Goal: Task Accomplishment & Management: Manage account settings

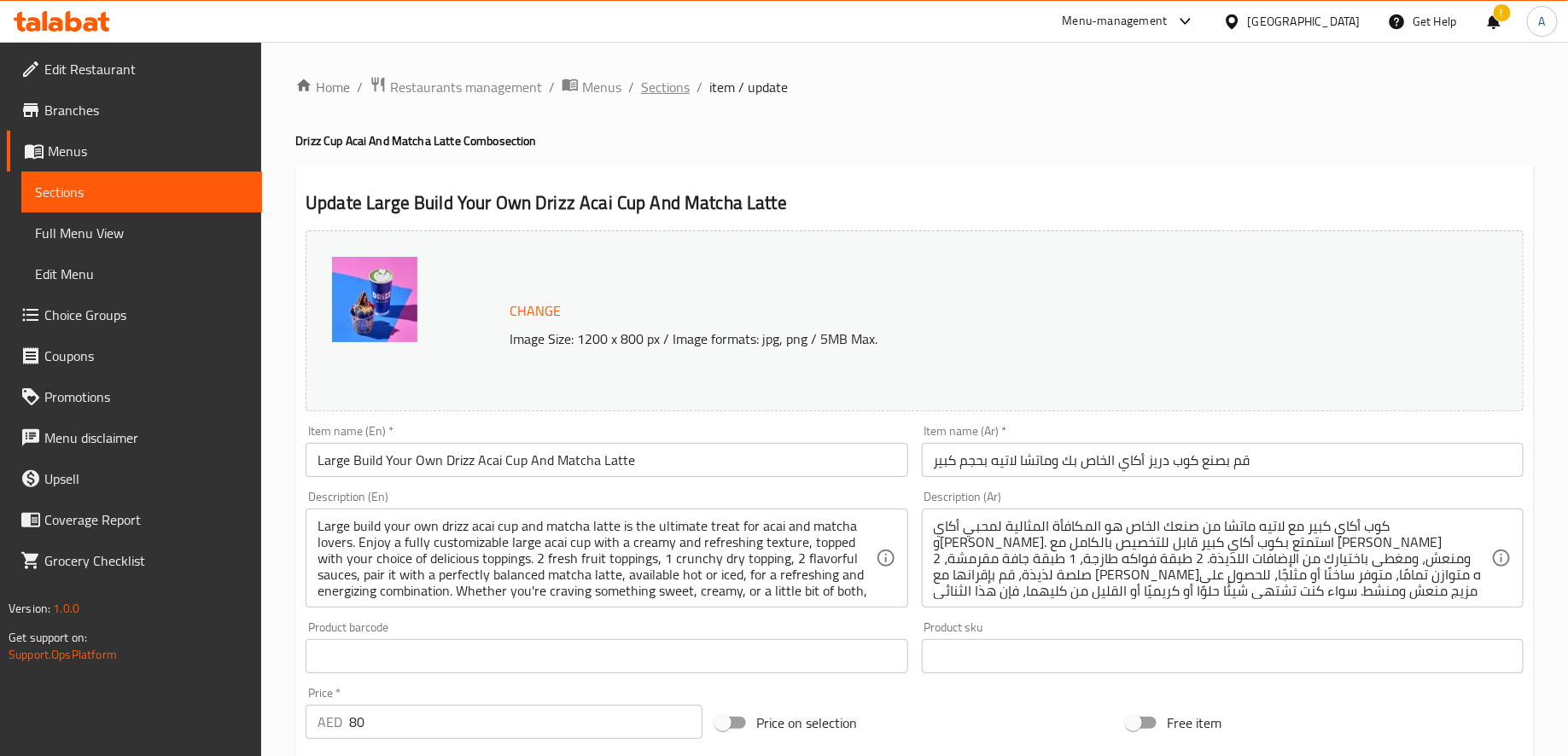
click at [659, 94] on span "Sections" at bounding box center [665, 87] width 48 height 21
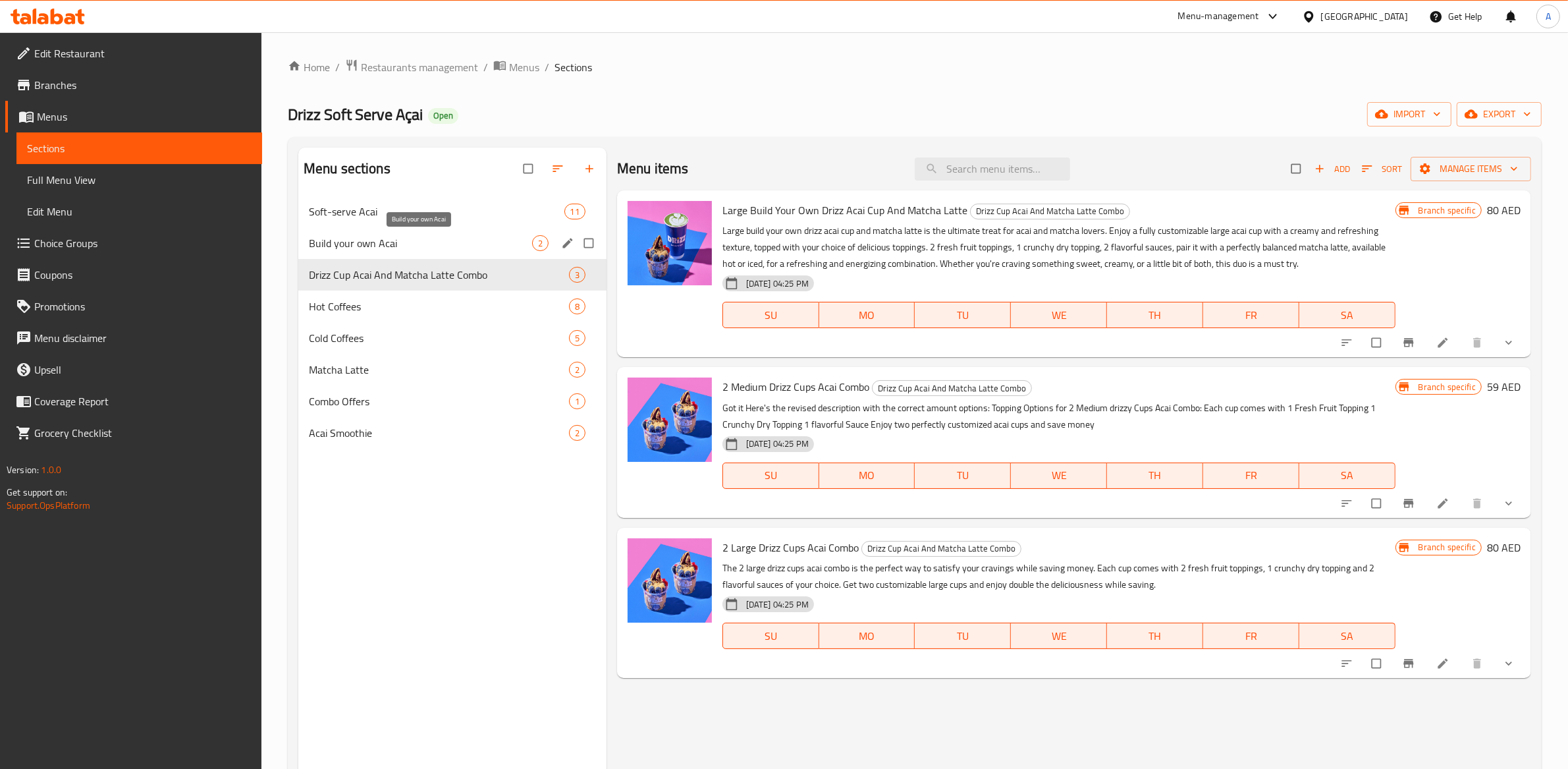
click at [343, 236] on span "Build your own Acai" at bounding box center [420, 243] width 223 height 16
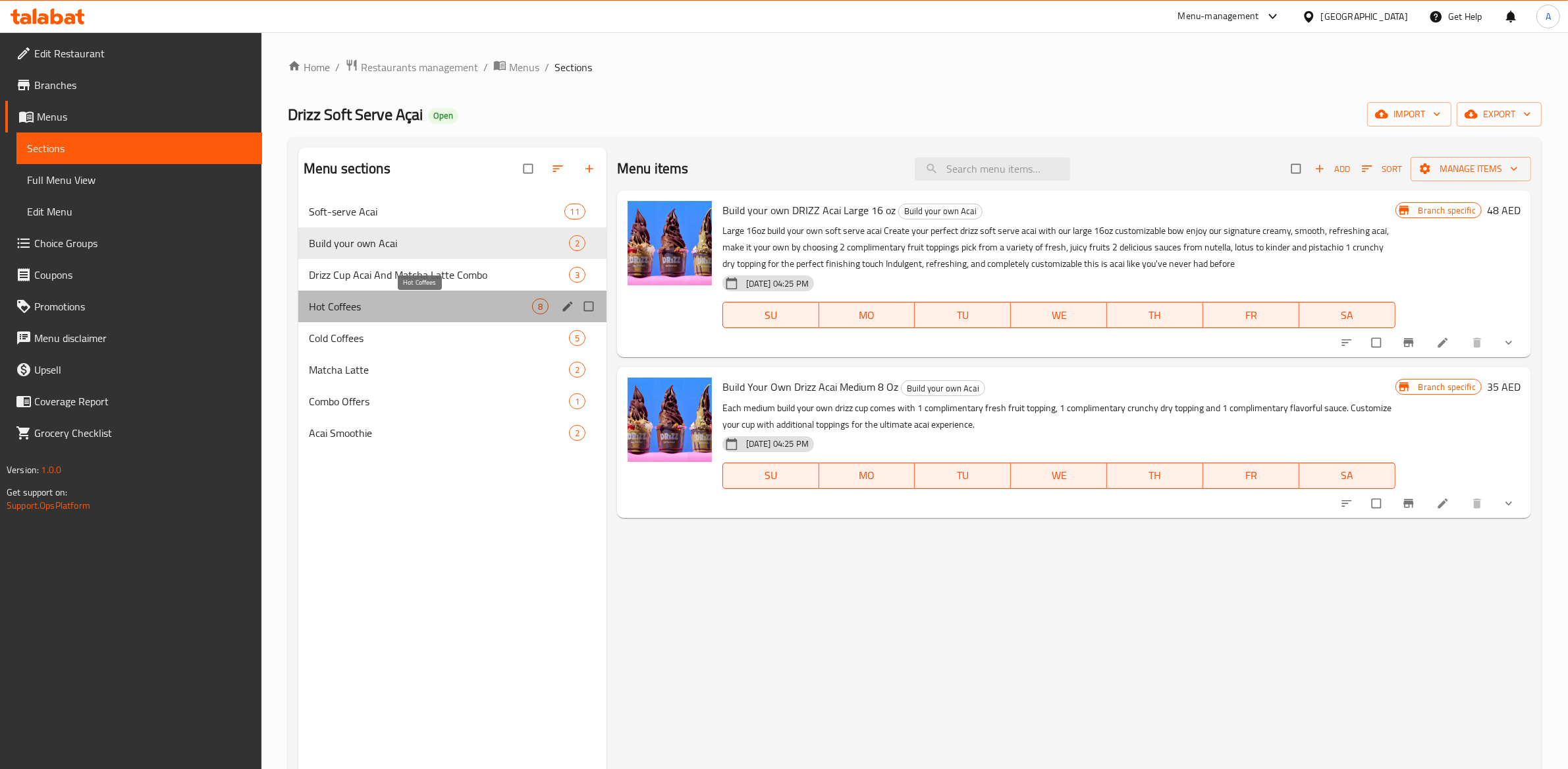
click at [346, 312] on span "Hot Coffees" at bounding box center [420, 306] width 223 height 16
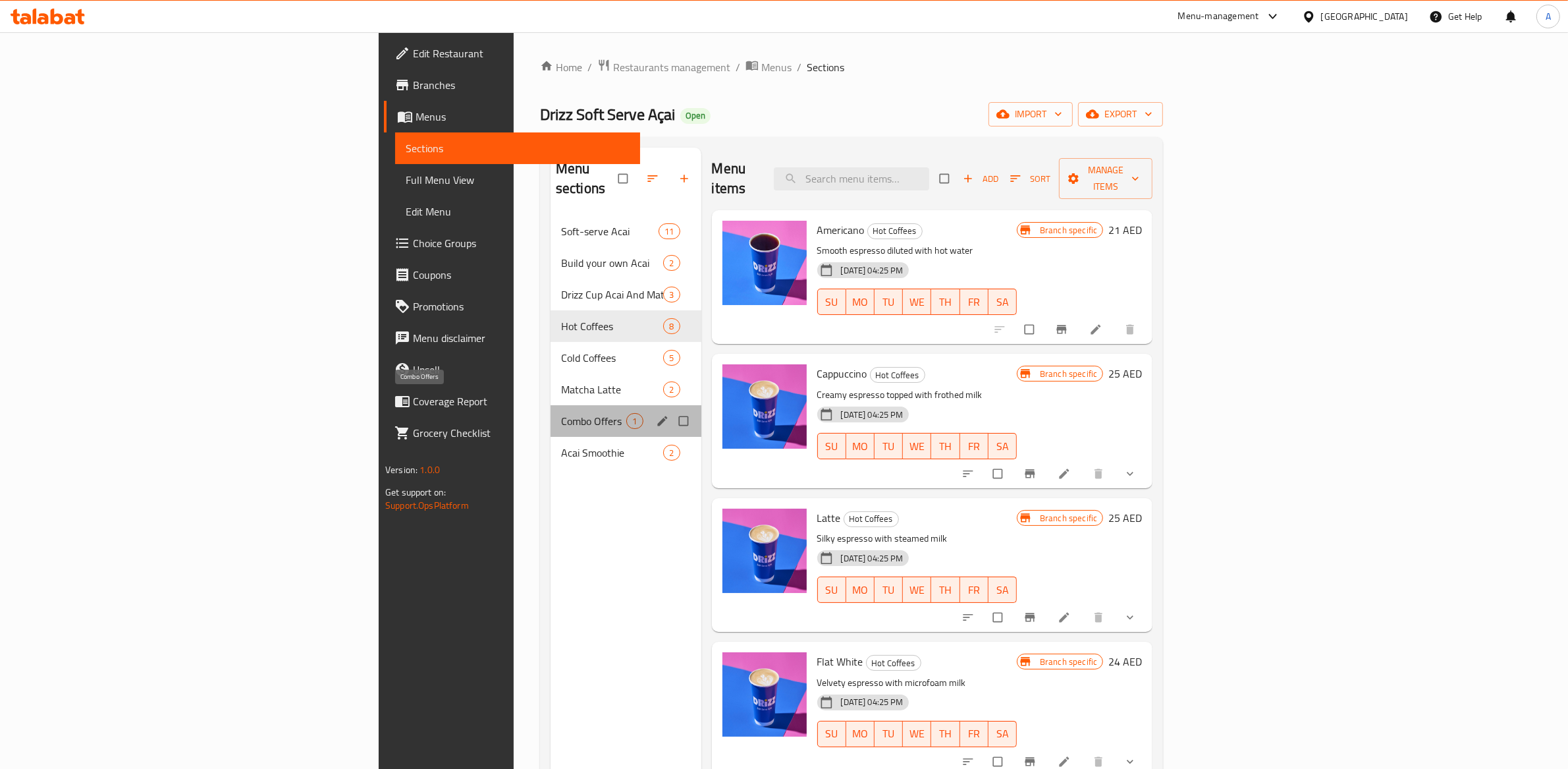
click at [561, 413] on span "Combo Offers" at bounding box center [594, 421] width 66 height 16
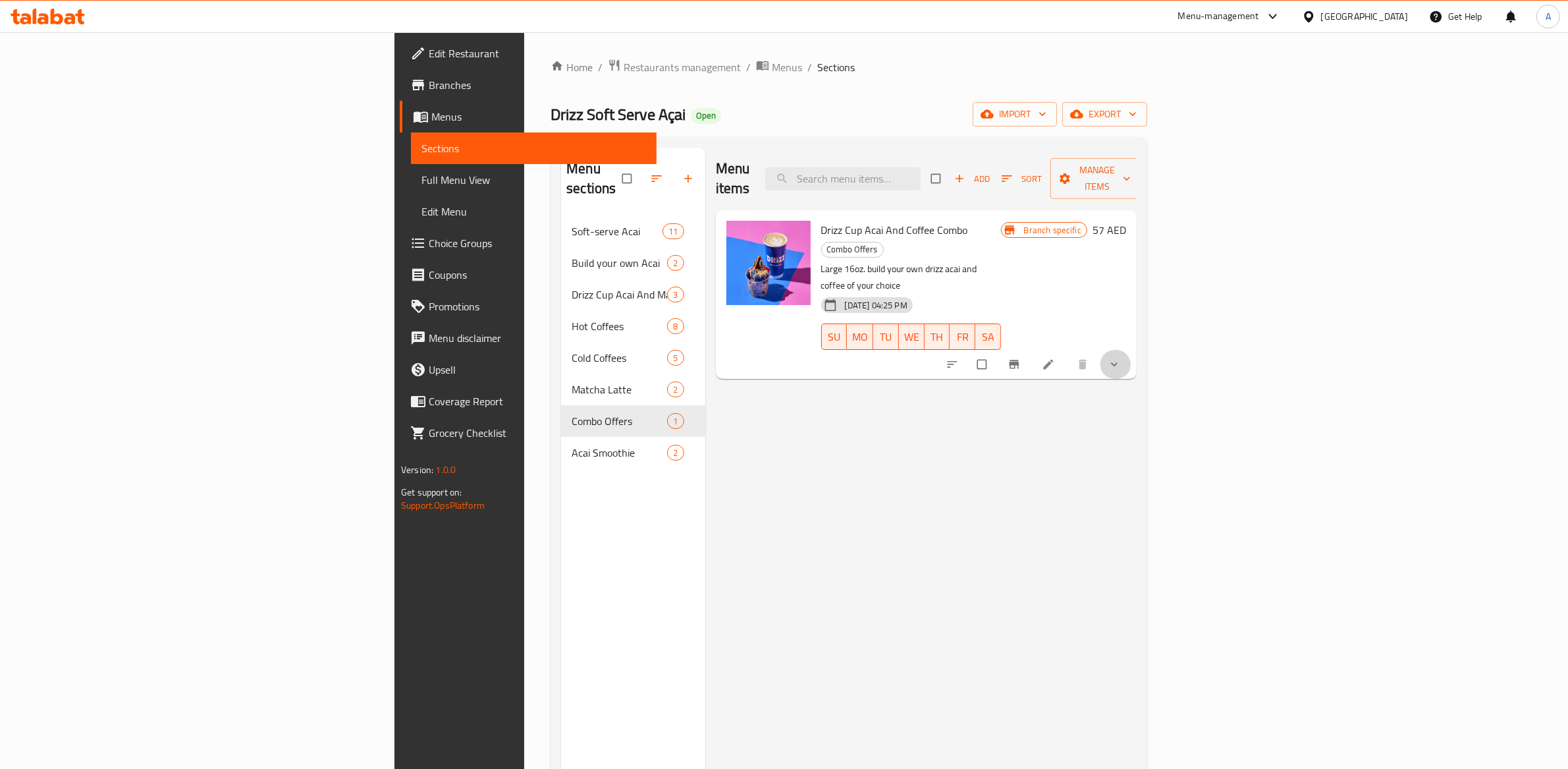
click at [1123, 358] on span "show more" at bounding box center [1116, 364] width 16 height 13
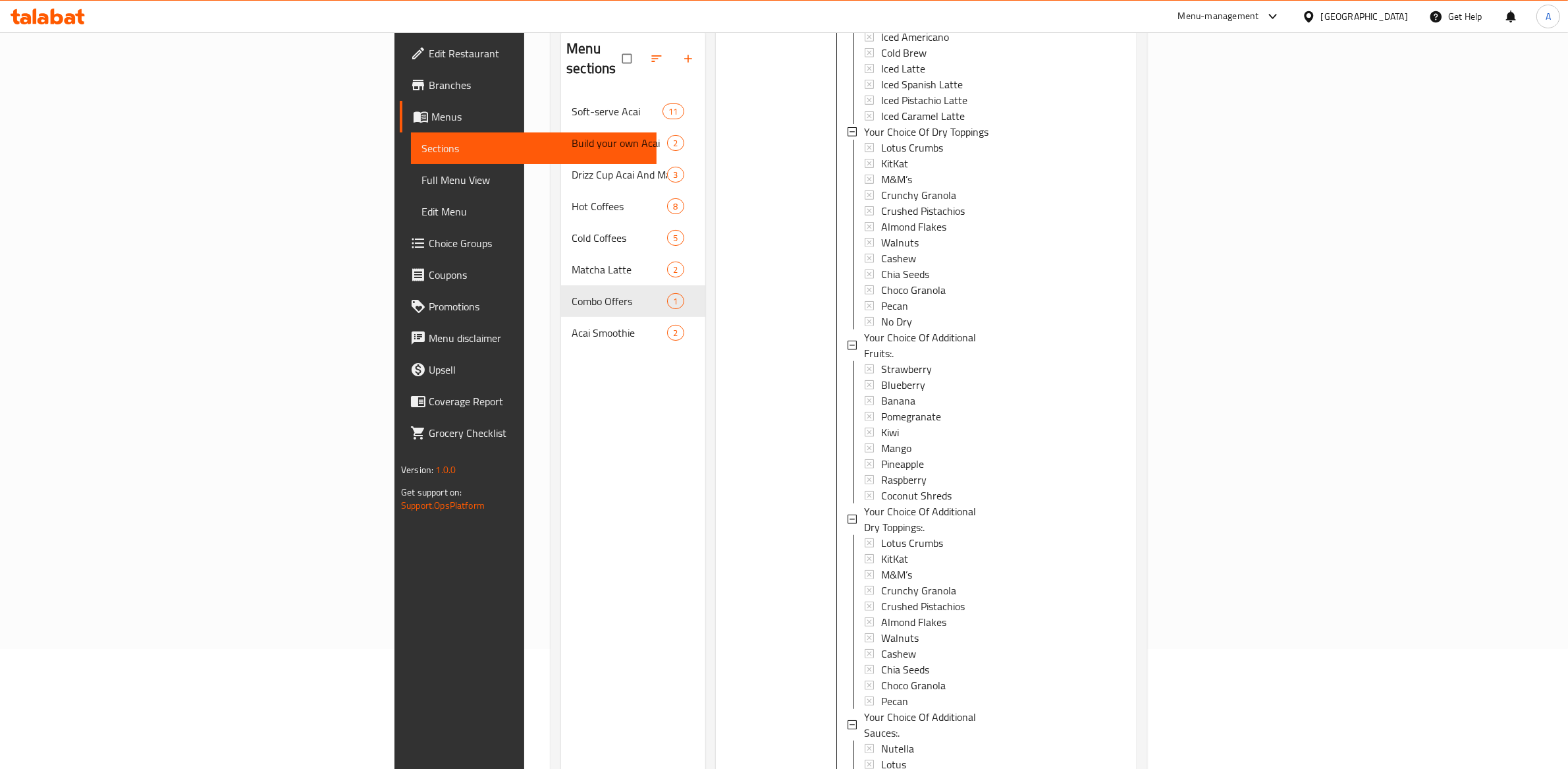
scroll to position [185, 0]
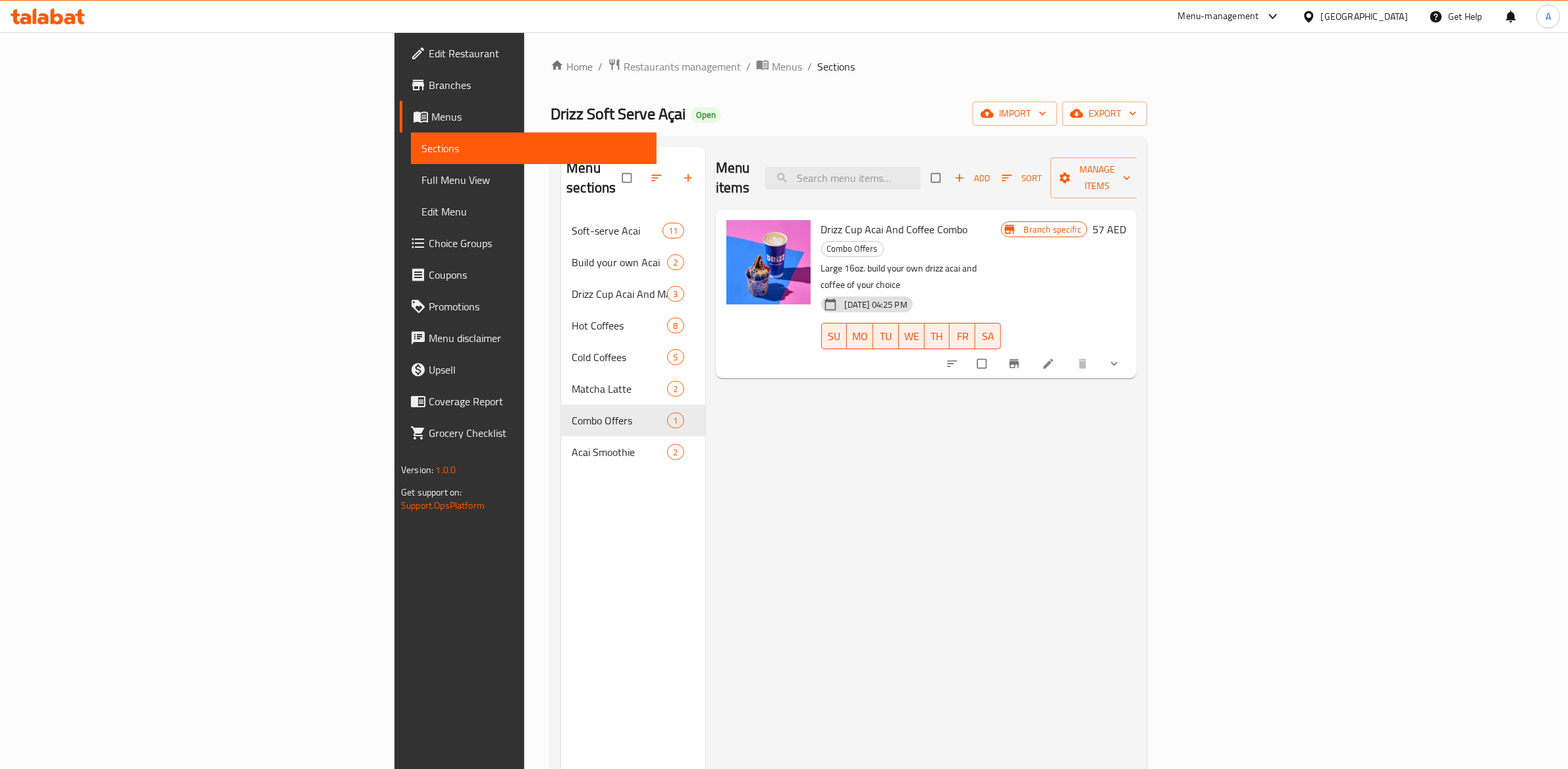
scroll to position [0, 0]
click at [998, 352] on input "checkbox" at bounding box center [983, 364] width 27 height 25
checkbox input "true"
click at [998, 352] on input "checkbox" at bounding box center [983, 364] width 27 height 25
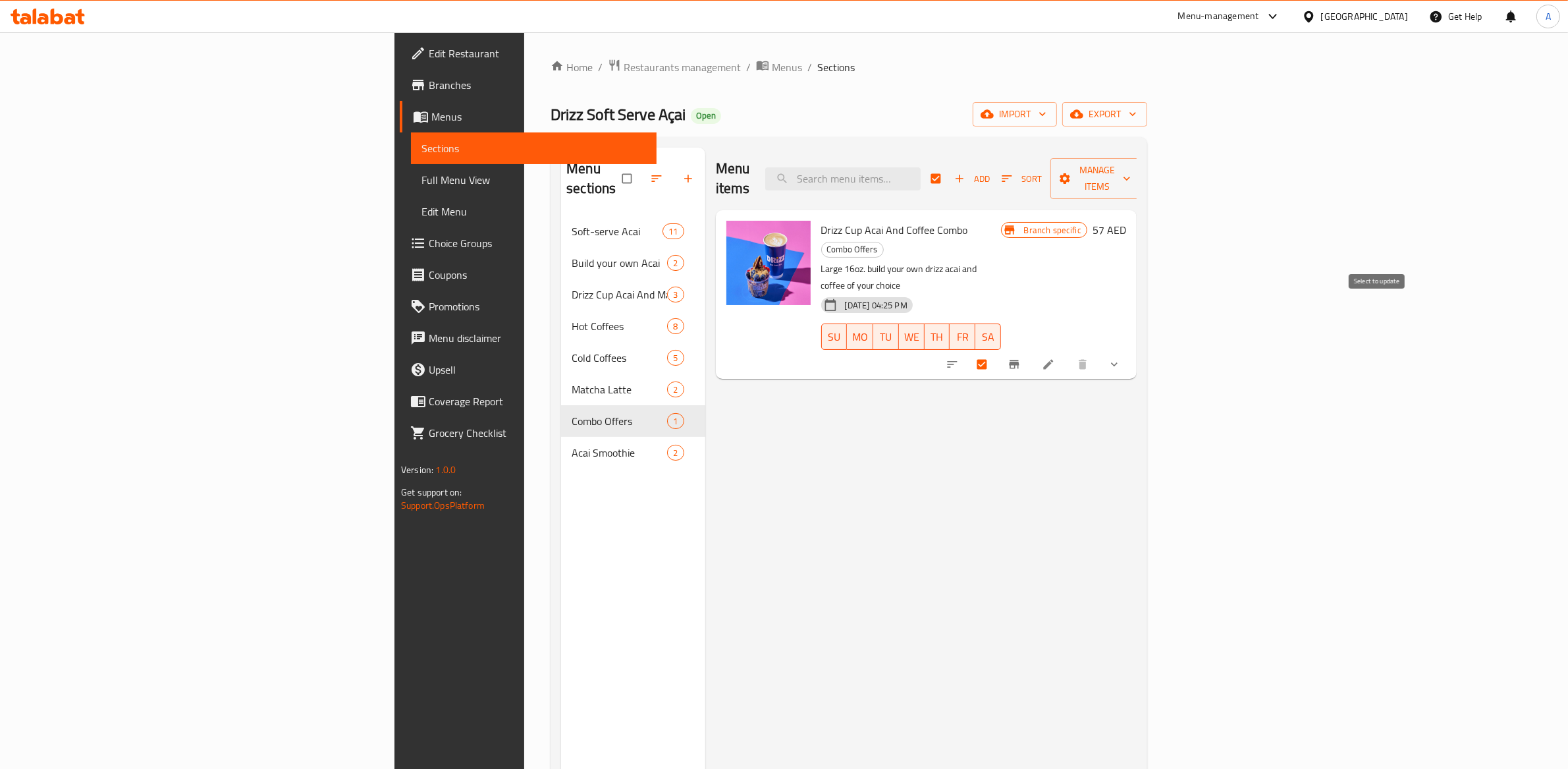
checkbox input "false"
click at [1056, 358] on icon at bounding box center [1048, 364] width 13 height 13
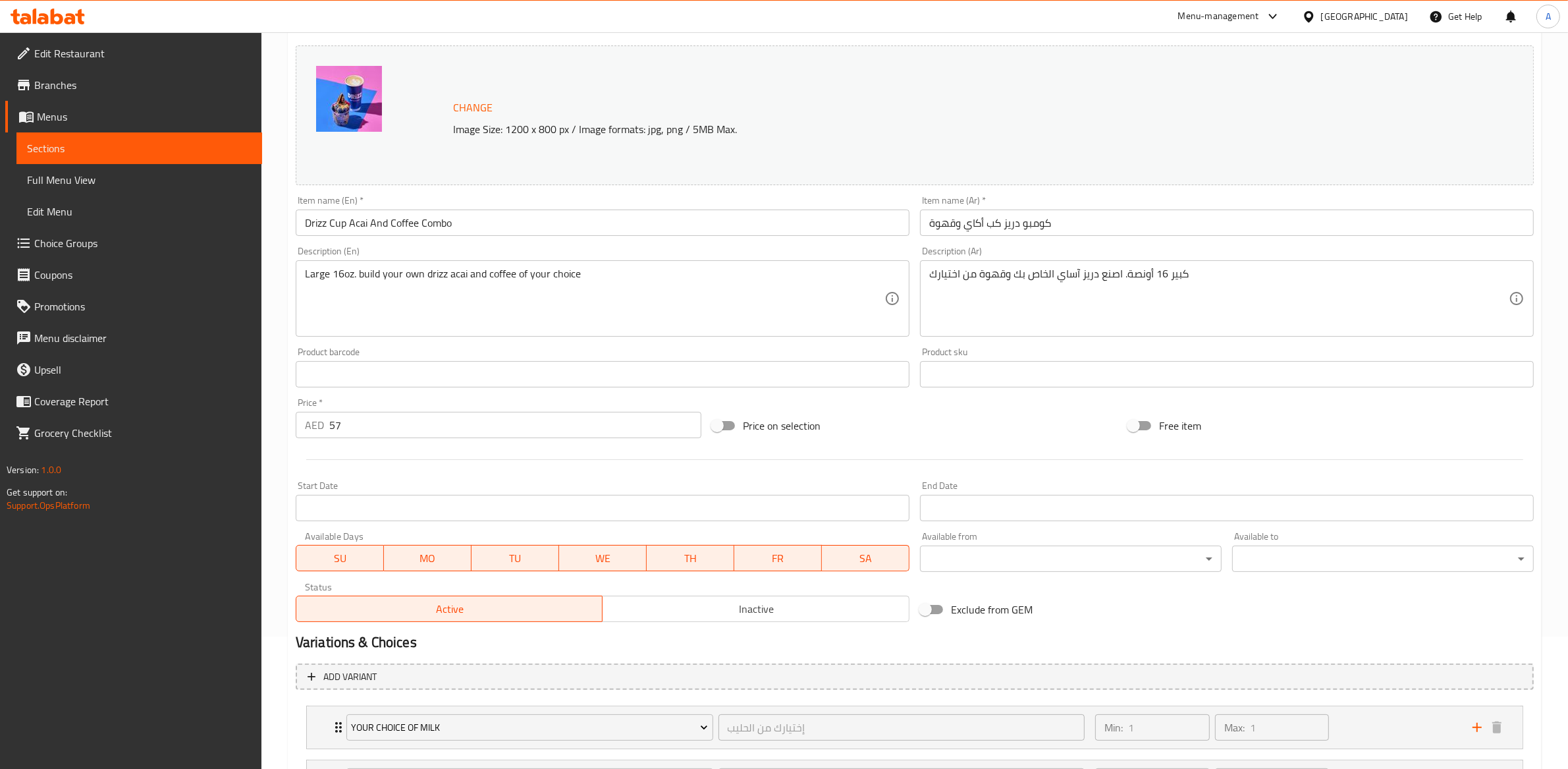
scroll to position [140, 0]
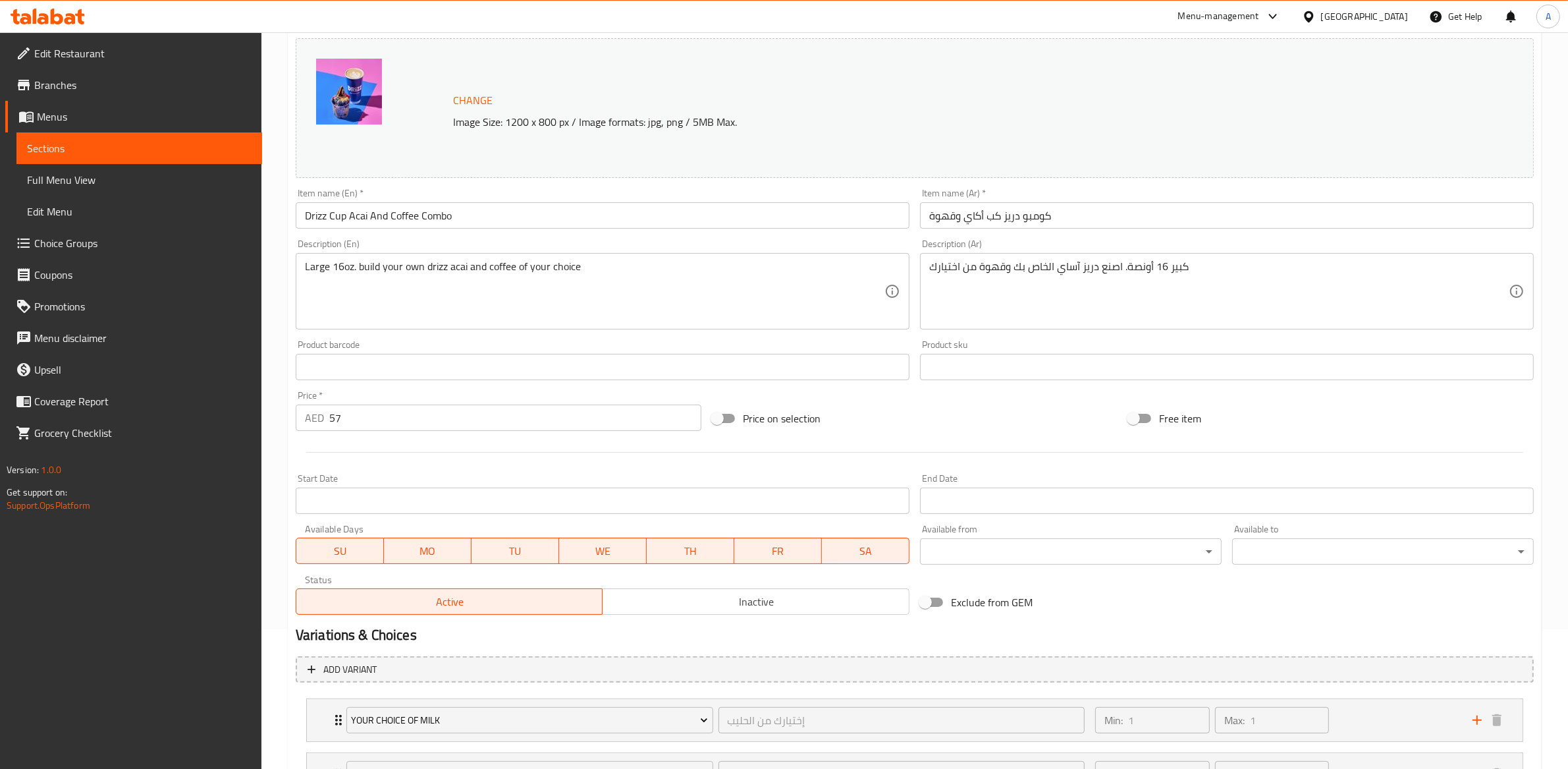
click at [701, 583] on span "Inactive" at bounding box center [756, 601] width 297 height 19
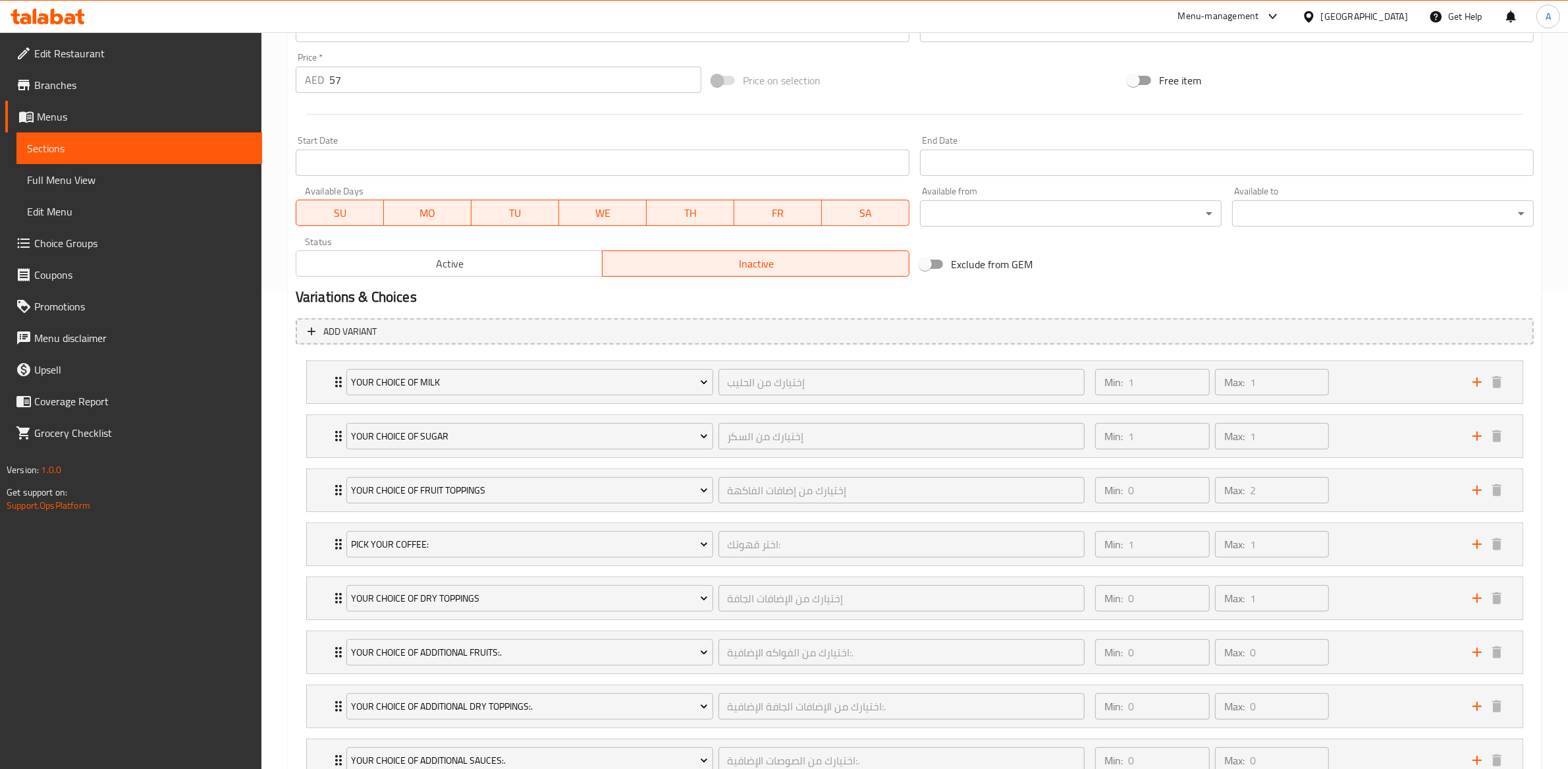
scroll to position [584, 0]
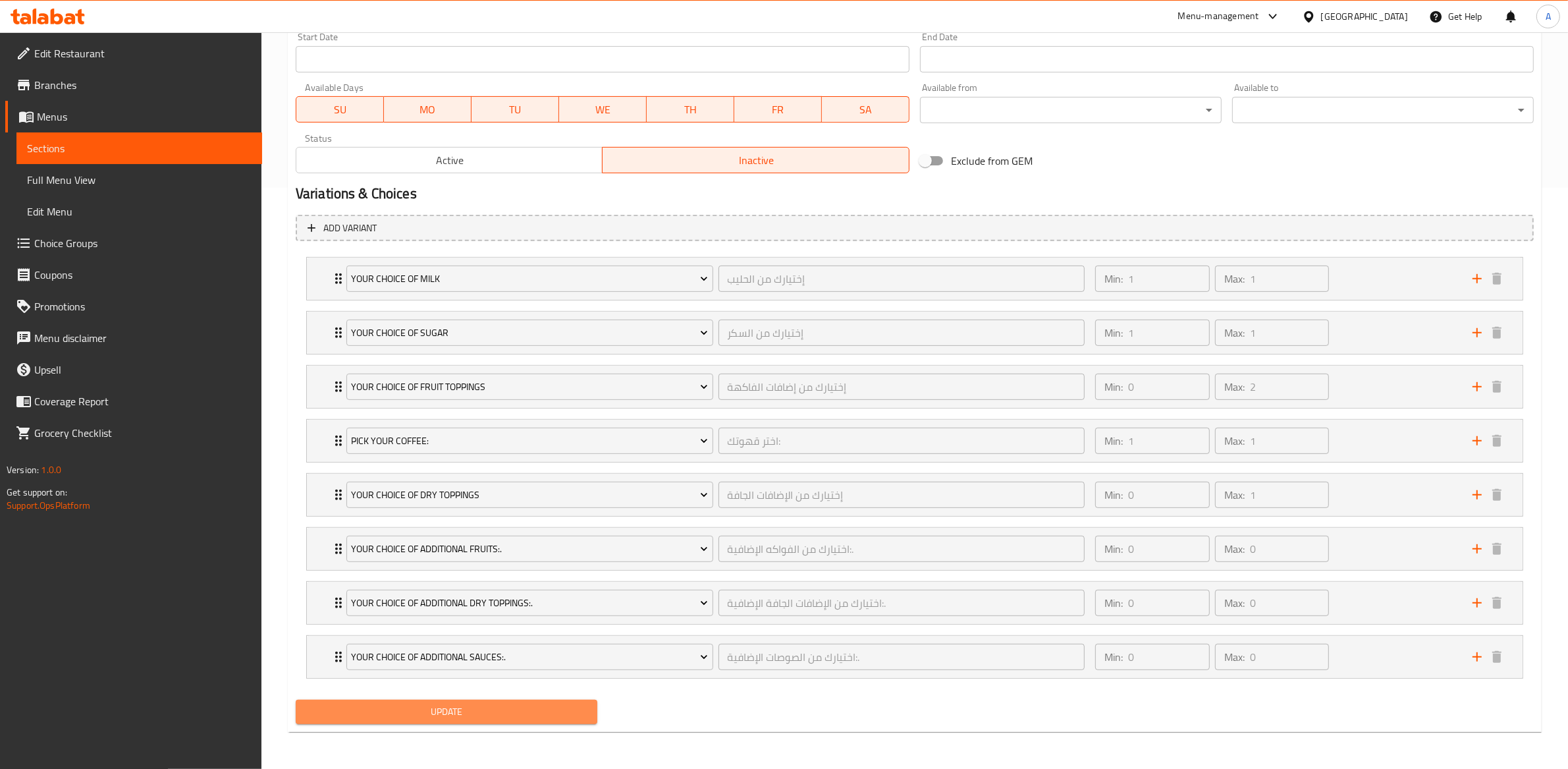
click at [454, 583] on span "Update" at bounding box center [447, 712] width 281 height 17
click at [458, 583] on span "Update" at bounding box center [447, 712] width 281 height 17
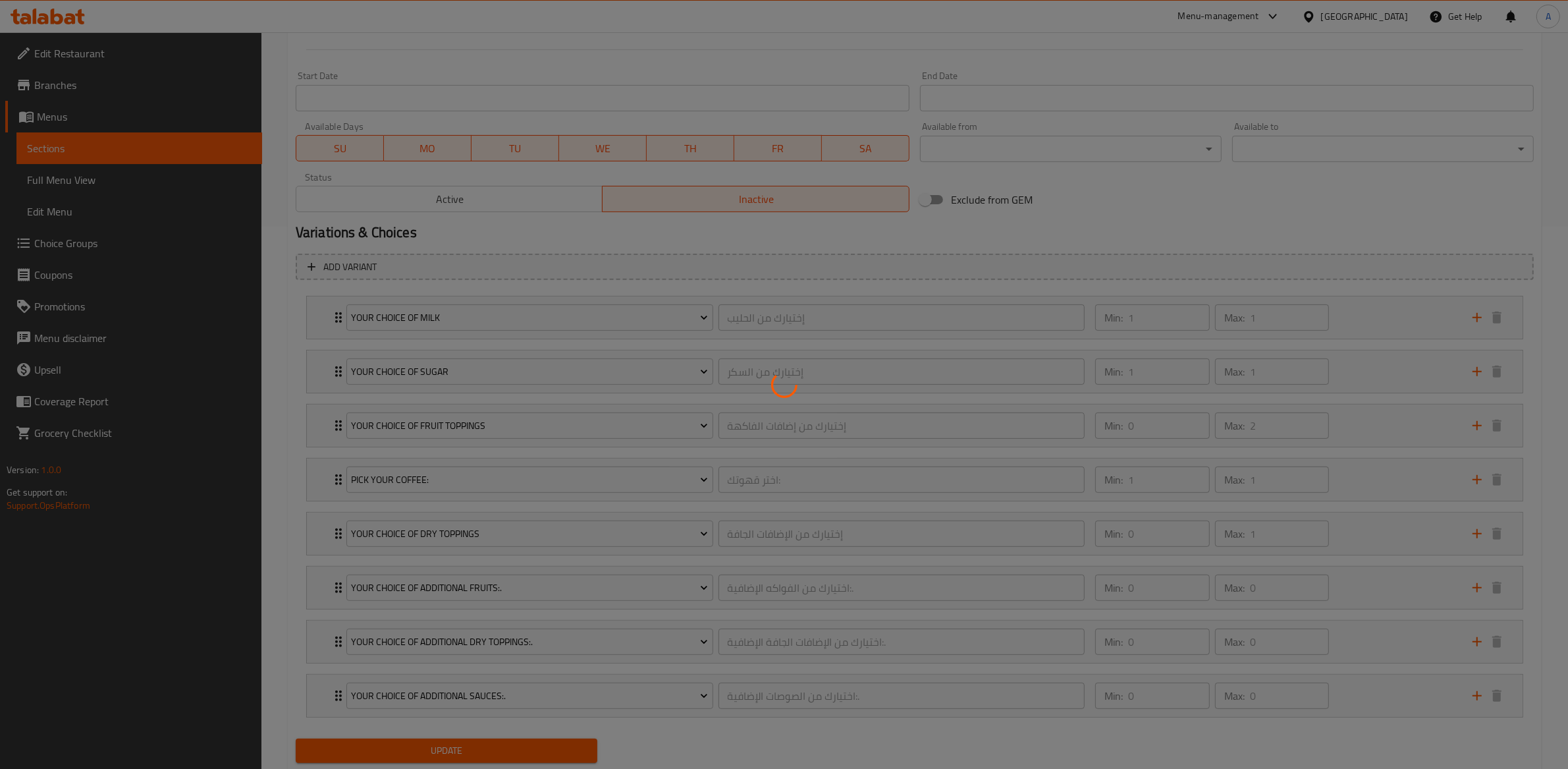
scroll to position [0, 0]
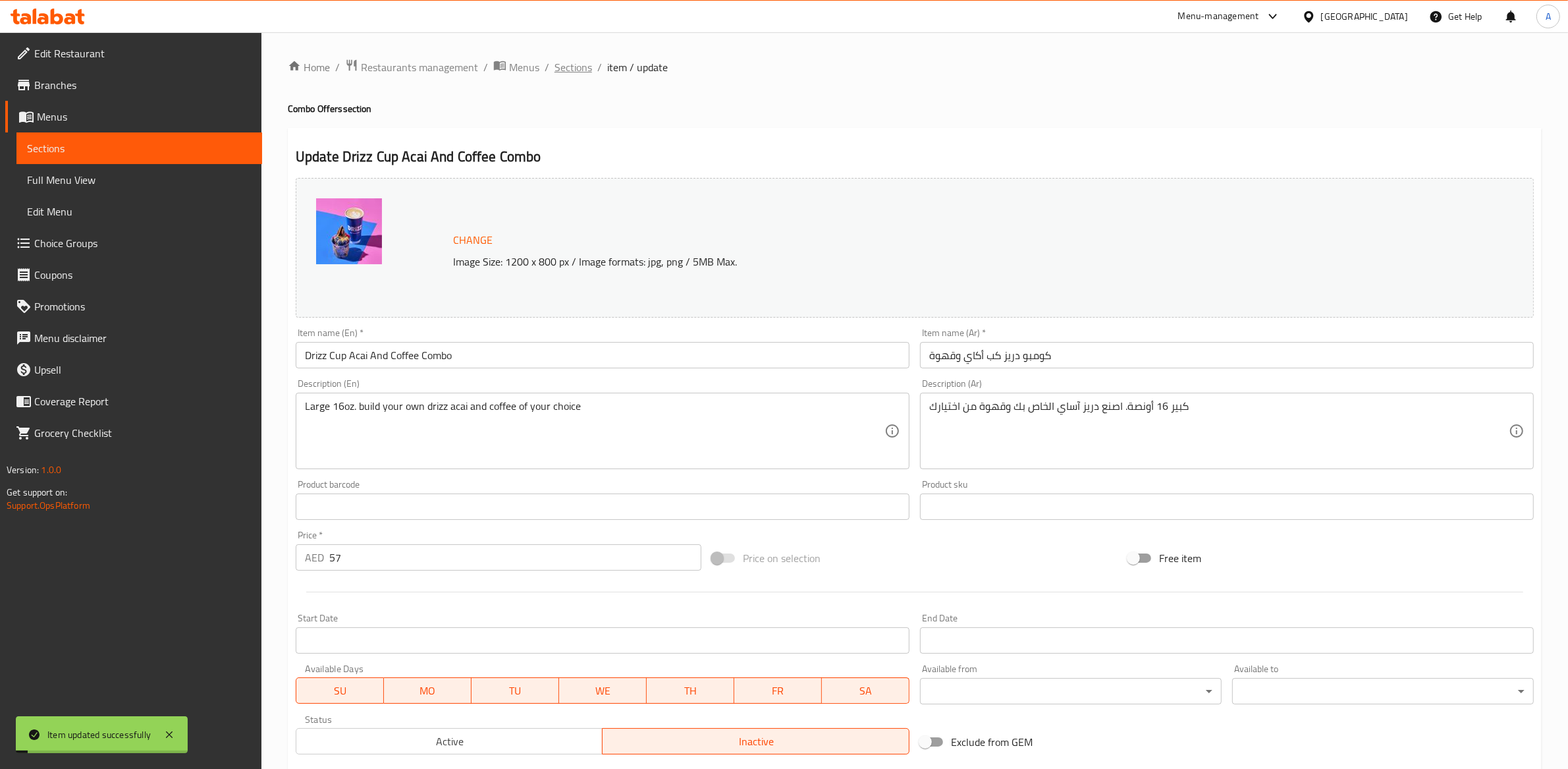
click at [554, 70] on span "Sections" at bounding box center [573, 67] width 37 height 16
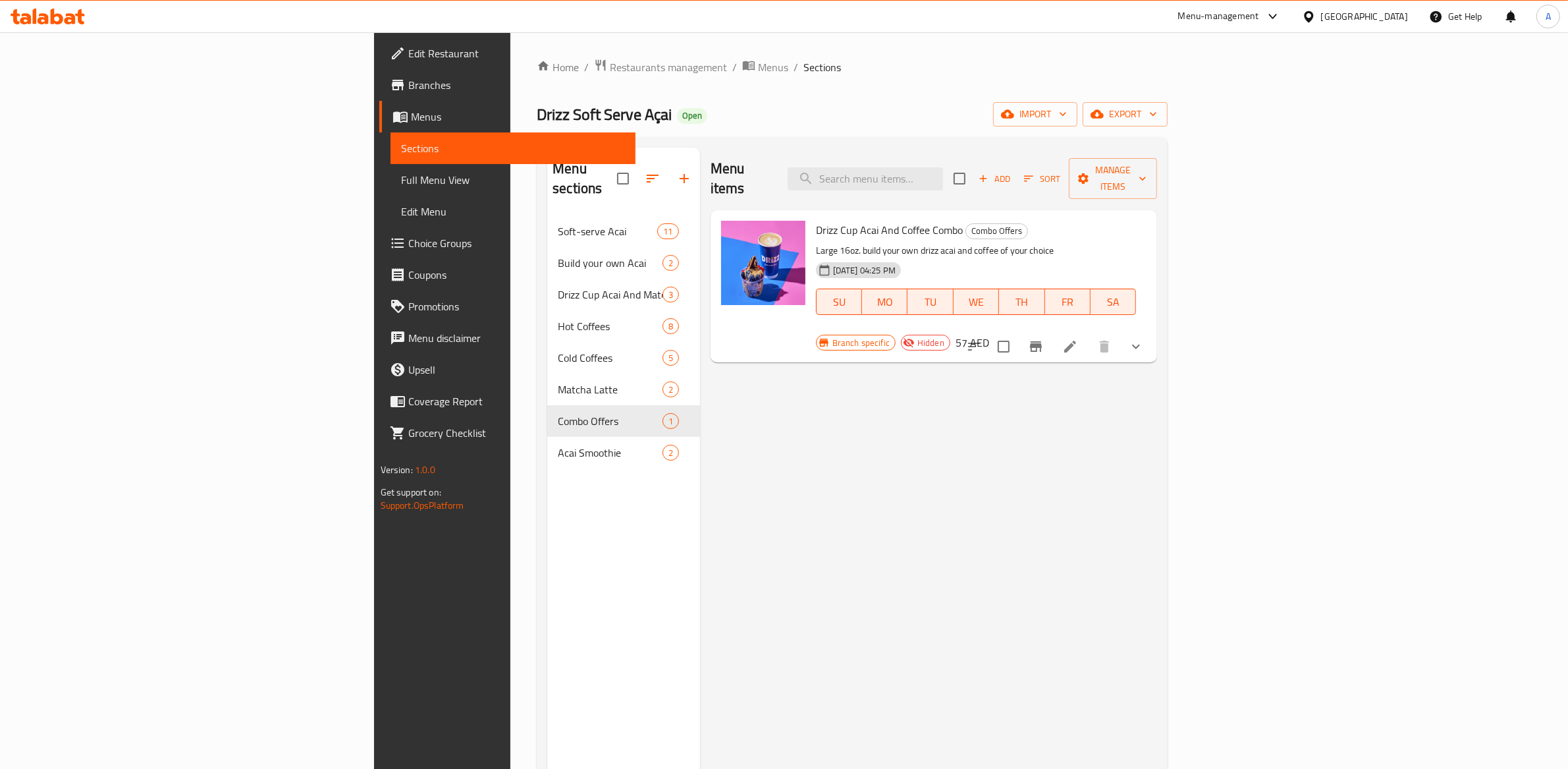
click at [990, 462] on div "Menu items Add Sort Manage items Drizz Cup Acai And Coffee Combo Combo Offers L…" at bounding box center [929, 532] width 458 height 769
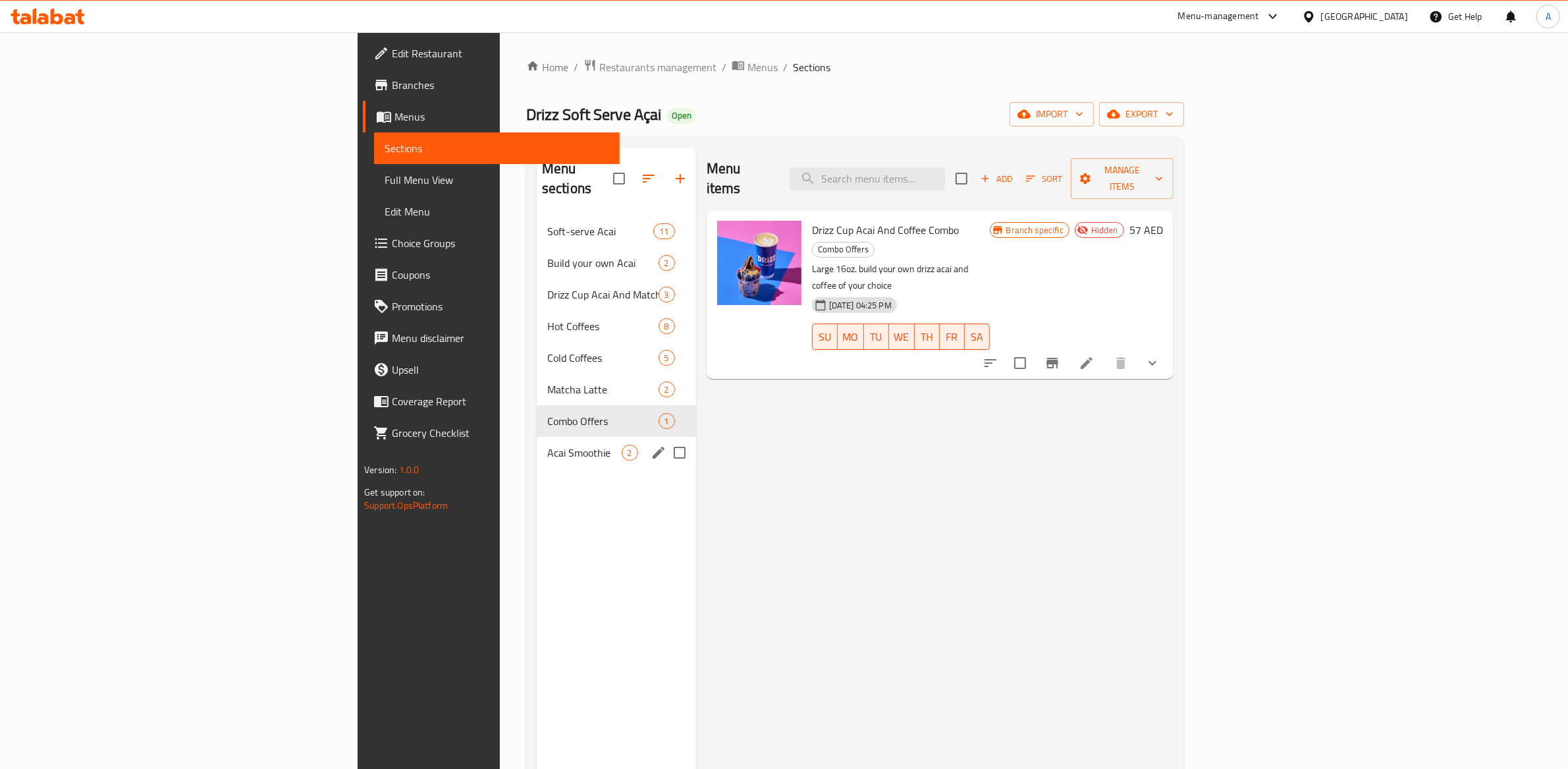
click at [537, 437] on div "Acai Smoothie 2" at bounding box center [616, 452] width 159 height 31
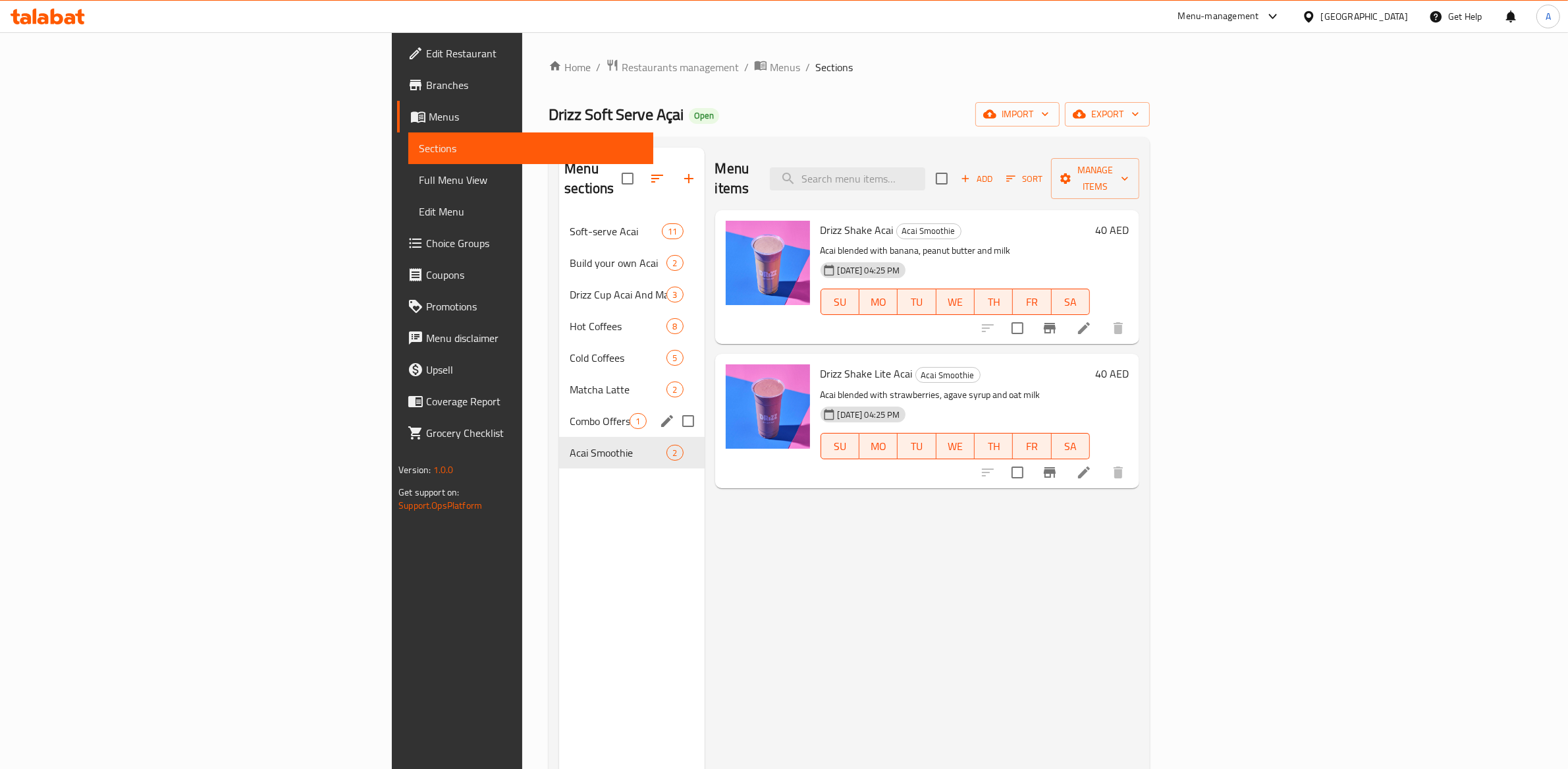
click at [570, 413] on span "Combo Offers" at bounding box center [599, 421] width 60 height 16
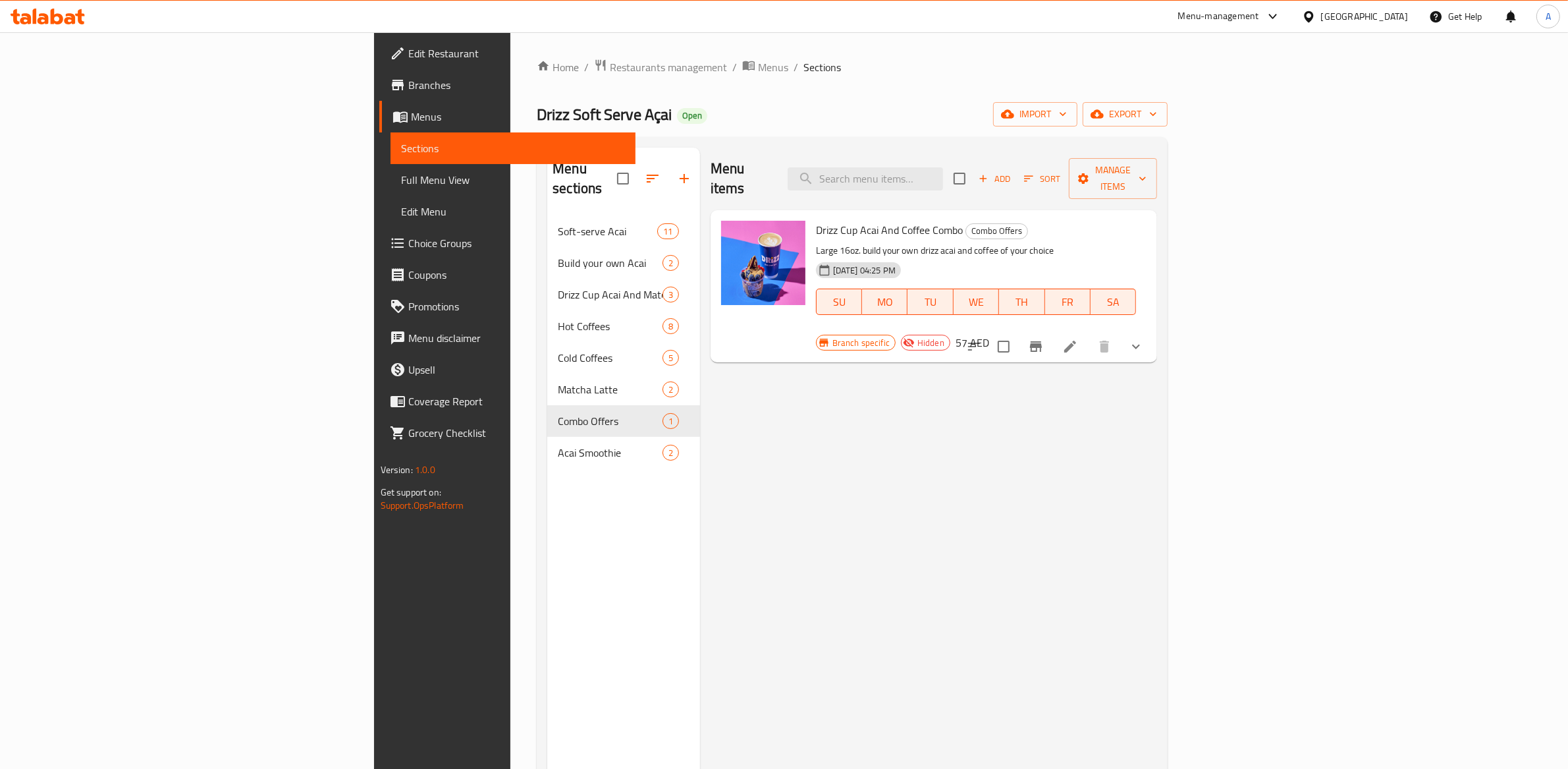
click at [949, 336] on span "Hidden" at bounding box center [930, 343] width 37 height 12
click at [895, 336] on span "Branch specific" at bounding box center [861, 343] width 68 height 12
drag, startPoint x: 1056, startPoint y: 436, endPoint x: 857, endPoint y: 245, distance: 275.8
click at [1056, 435] on div "Menu items Add Sort Manage items Drizz Cup Acai And Coffee Combo Combo Offers L…" at bounding box center [929, 532] width 458 height 769
click at [895, 336] on span "Branch specific" at bounding box center [861, 343] width 68 height 12
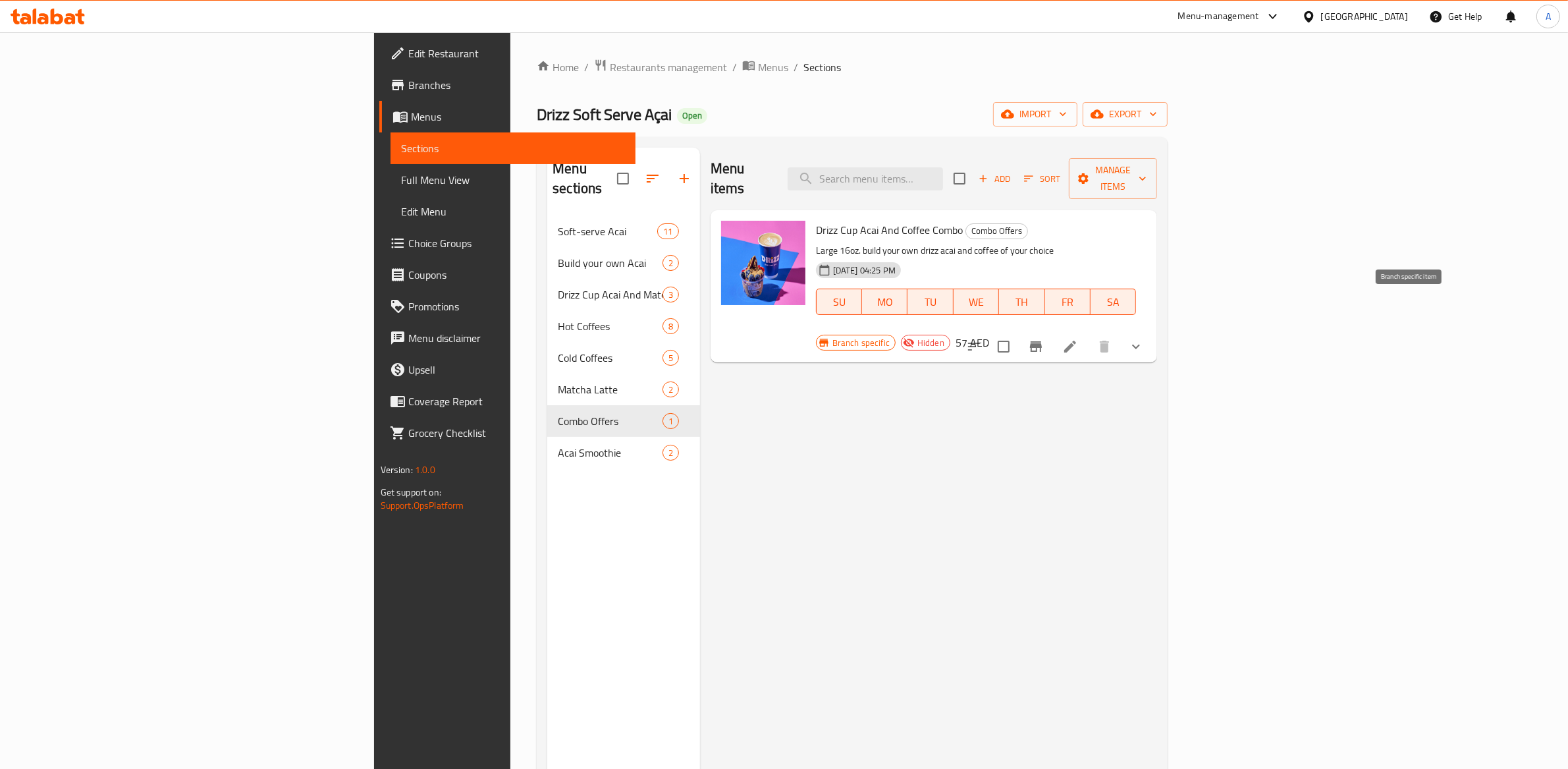
click at [1042, 341] on icon "Branch-specific-item" at bounding box center [1036, 346] width 12 height 11
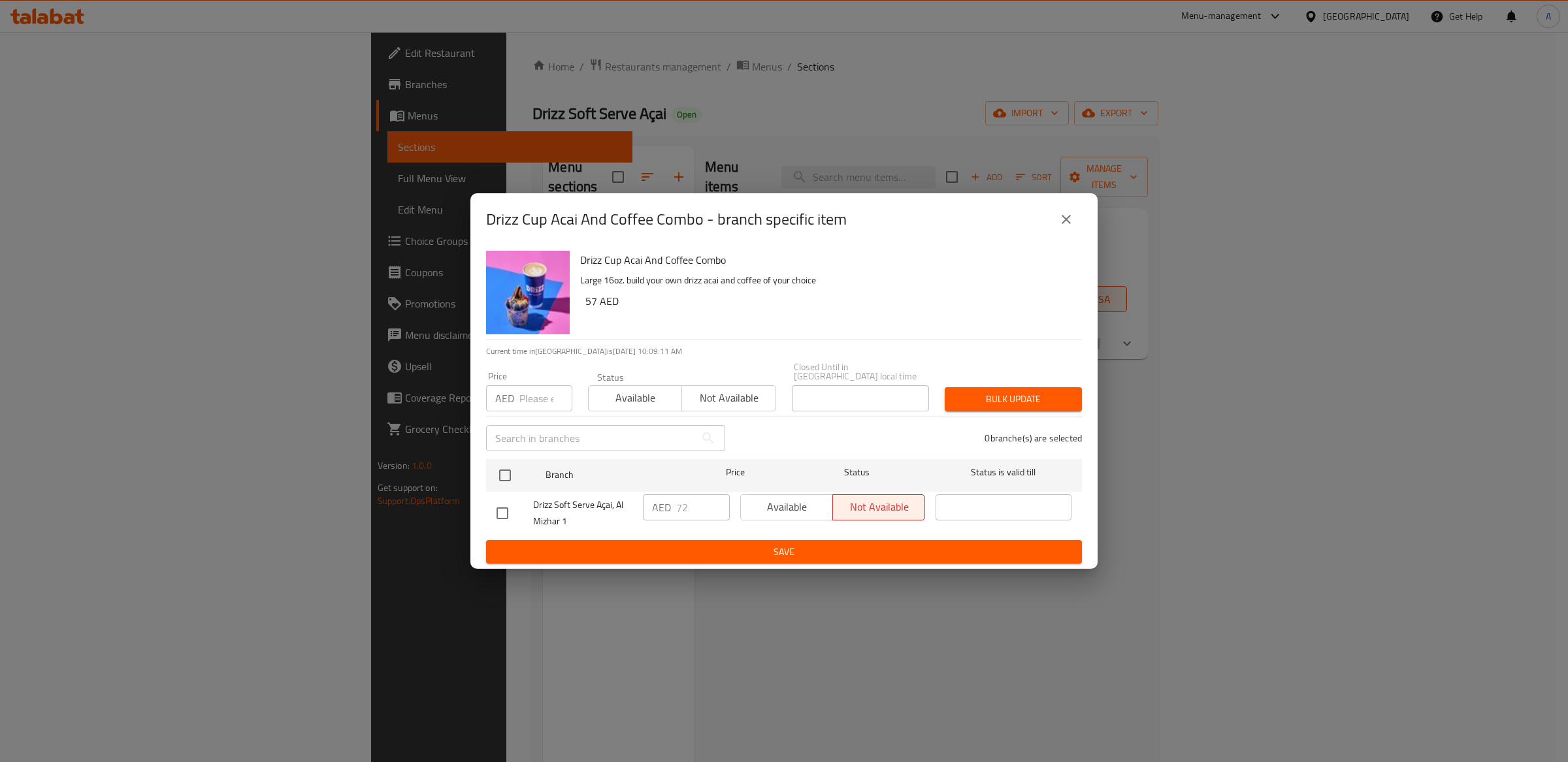
click at [1072, 218] on icon "close" at bounding box center [1066, 219] width 16 height 16
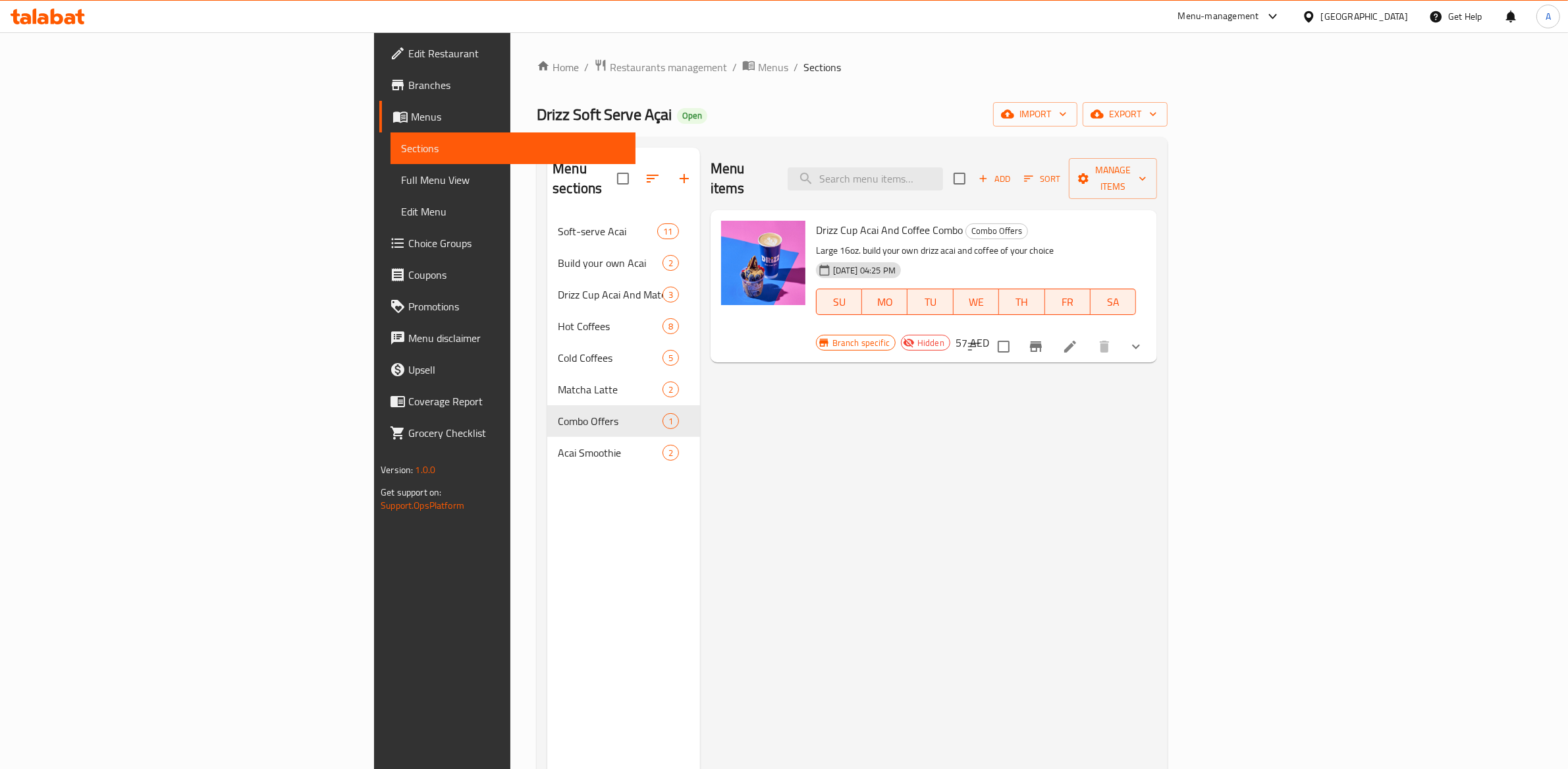
drag, startPoint x: 1294, startPoint y: 435, endPoint x: 1287, endPoint y: 428, distance: 9.9
click at [1158, 433] on div "Menu items Add Sort Manage items Drizz Cup Acai And Coffee Combo Combo Offers L…" at bounding box center [929, 532] width 458 height 769
click at [949, 336] on span "Hidden" at bounding box center [930, 343] width 37 height 12
click at [1147, 174] on span "Manage items" at bounding box center [1113, 178] width 67 height 33
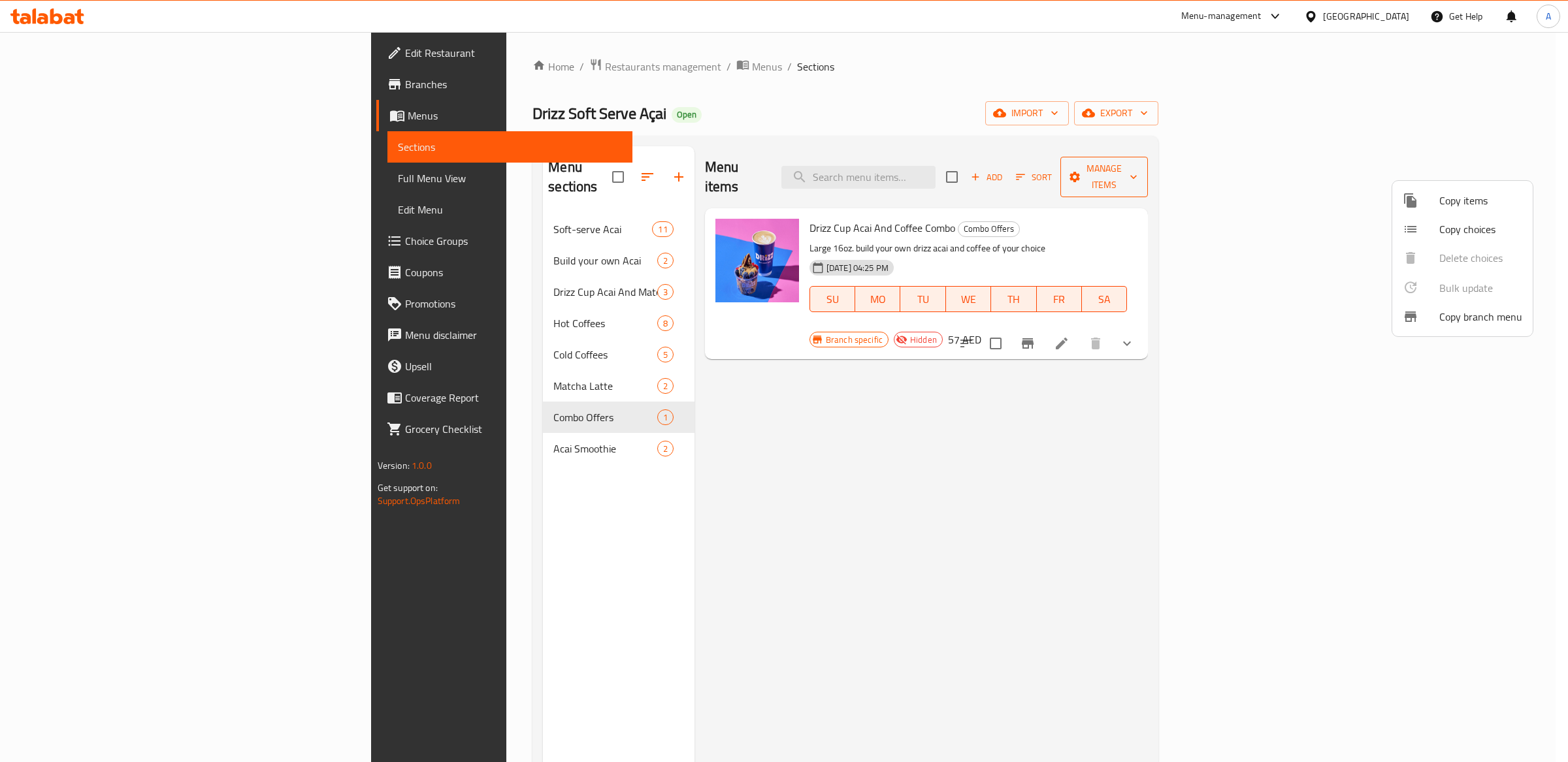
click at [1200, 172] on div at bounding box center [784, 381] width 1568 height 762
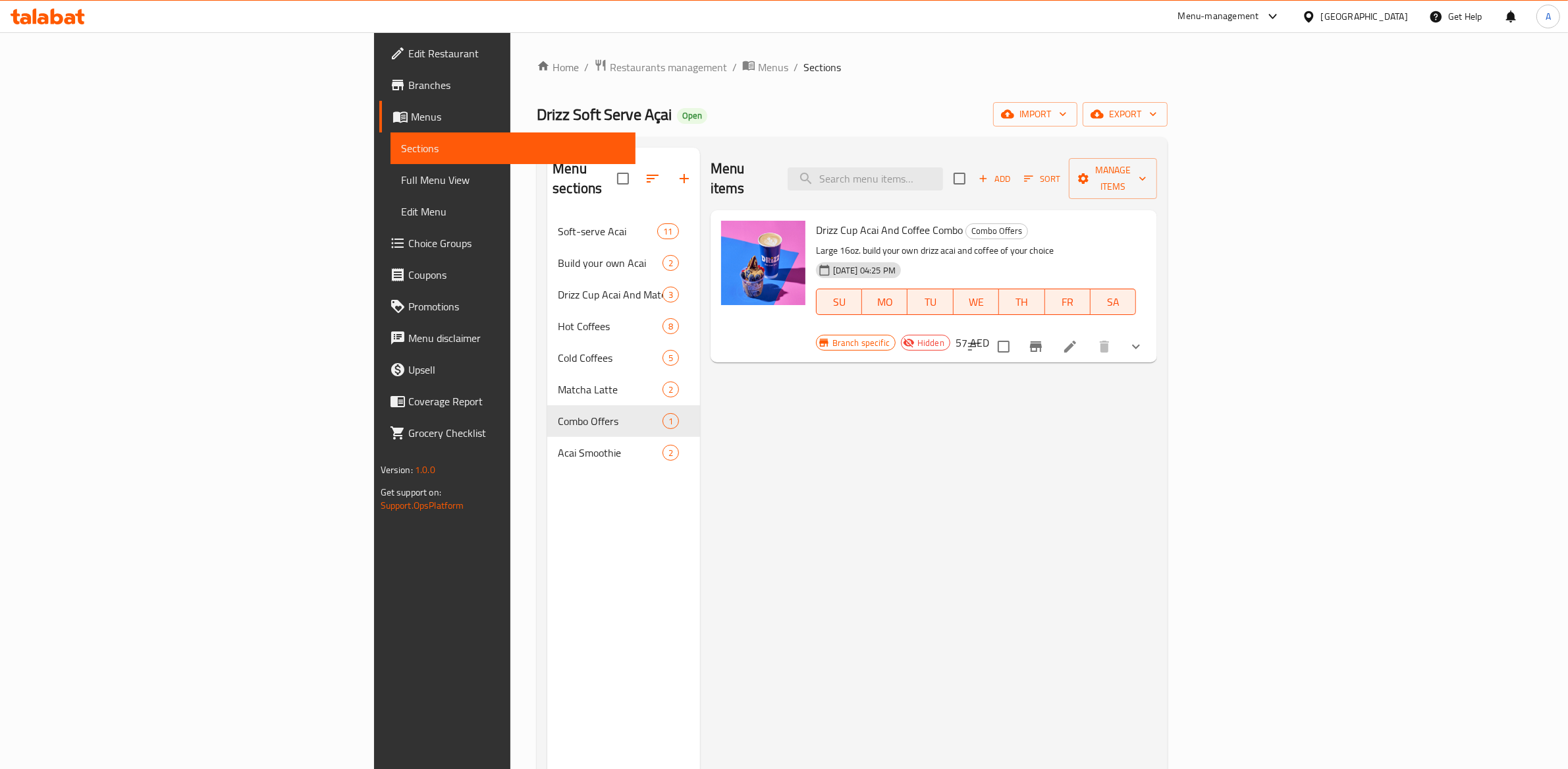
click at [408, 53] on span "Edit Restaurant" at bounding box center [516, 53] width 217 height 16
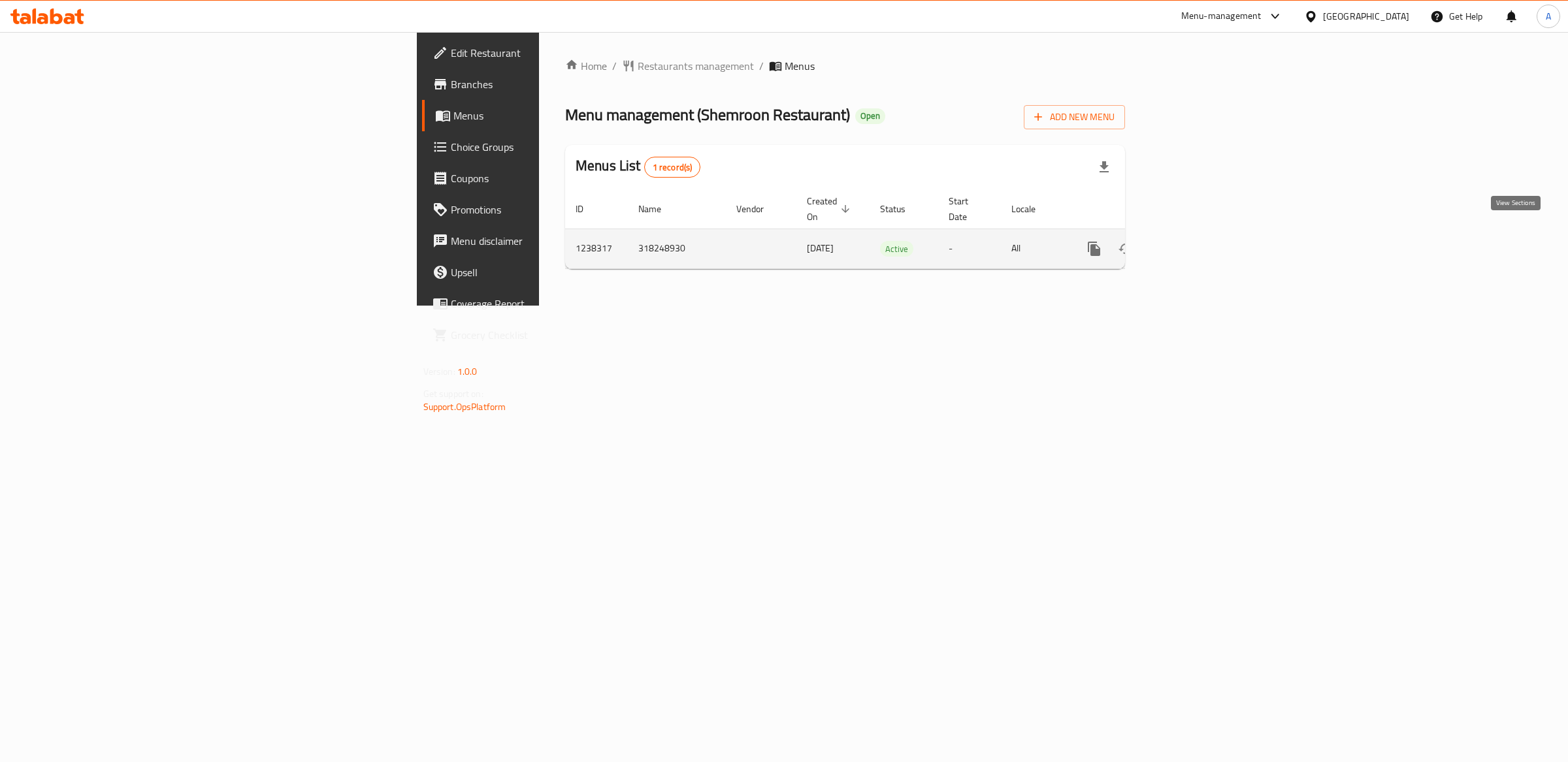
click at [1196, 241] on icon "enhanced table" at bounding box center [1188, 249] width 16 height 16
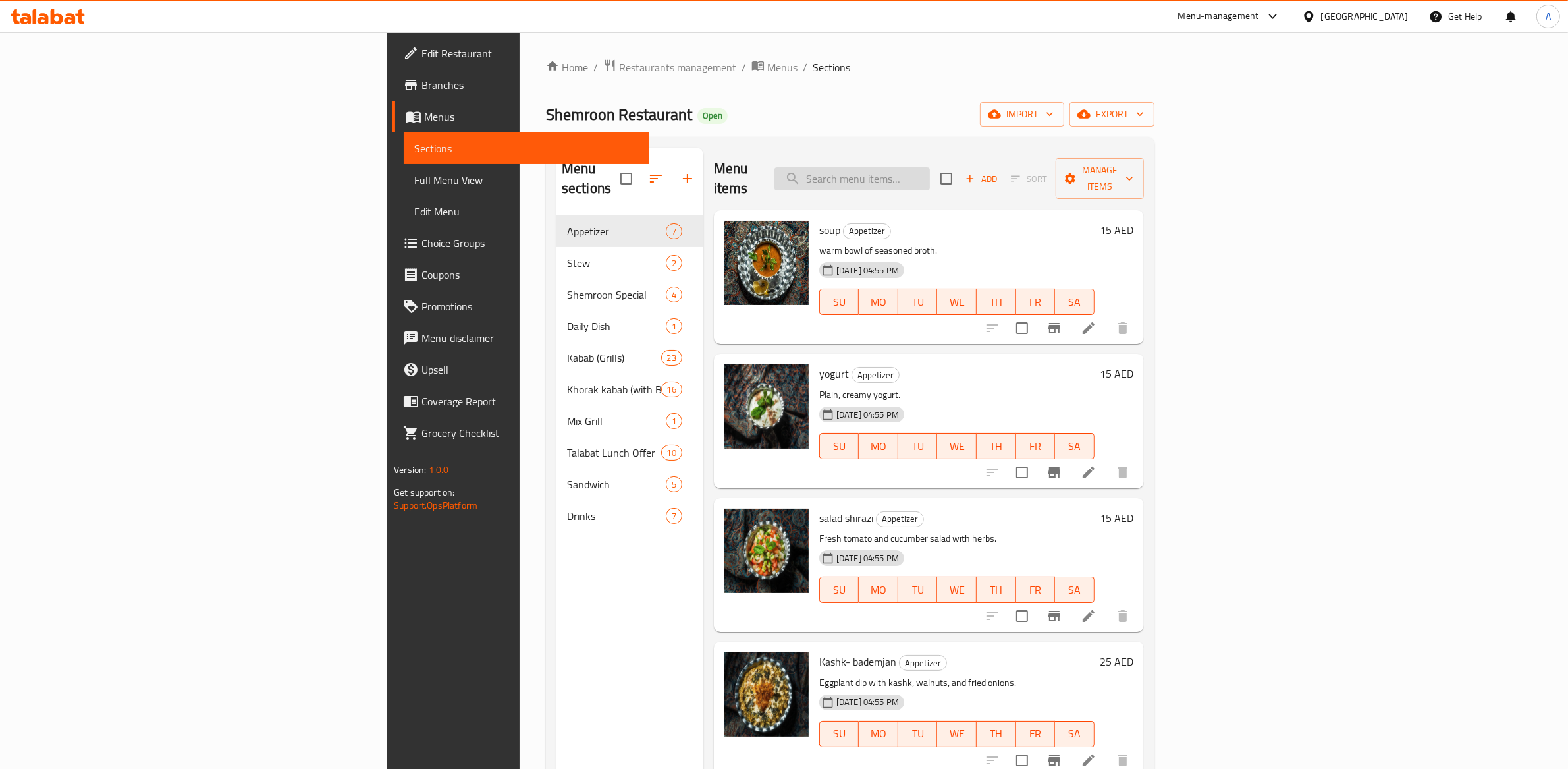
click at [930, 172] on input "search" at bounding box center [853, 179] width 156 height 23
paste input "ghormeh"
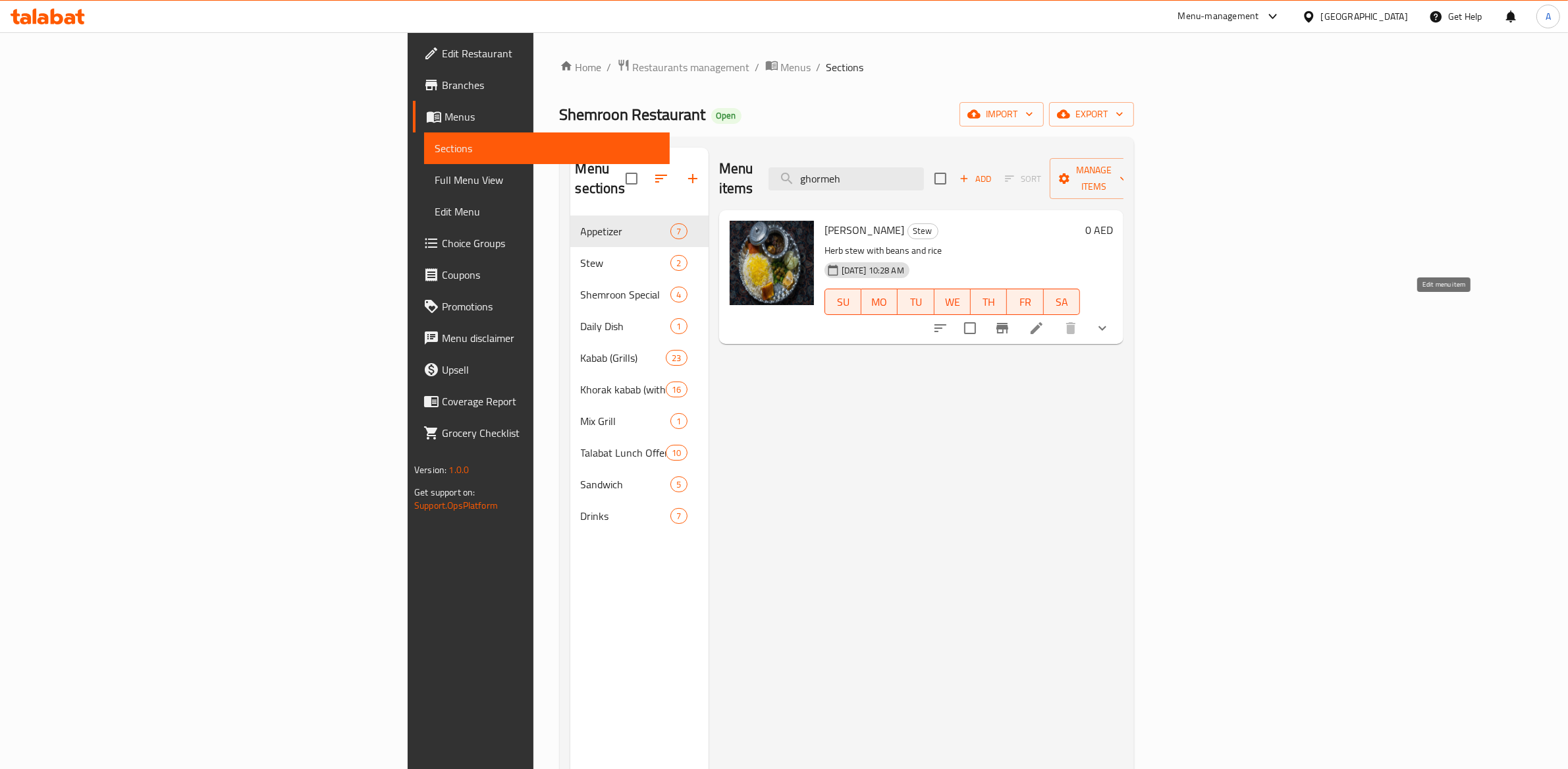
type input "ghormeh"
click at [1043, 322] on icon at bounding box center [1037, 328] width 12 height 12
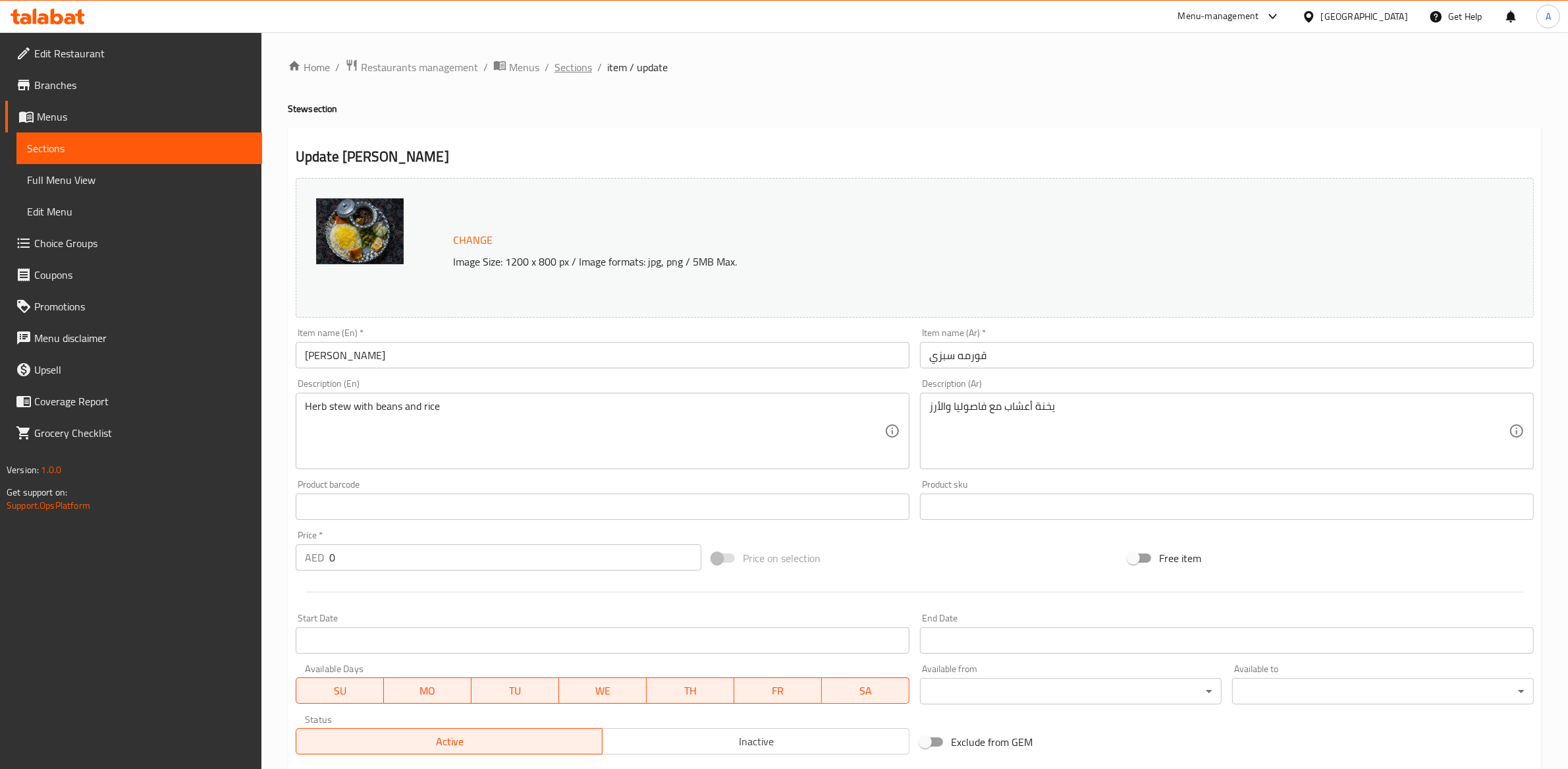
click at [587, 70] on span "Sections" at bounding box center [573, 67] width 37 height 16
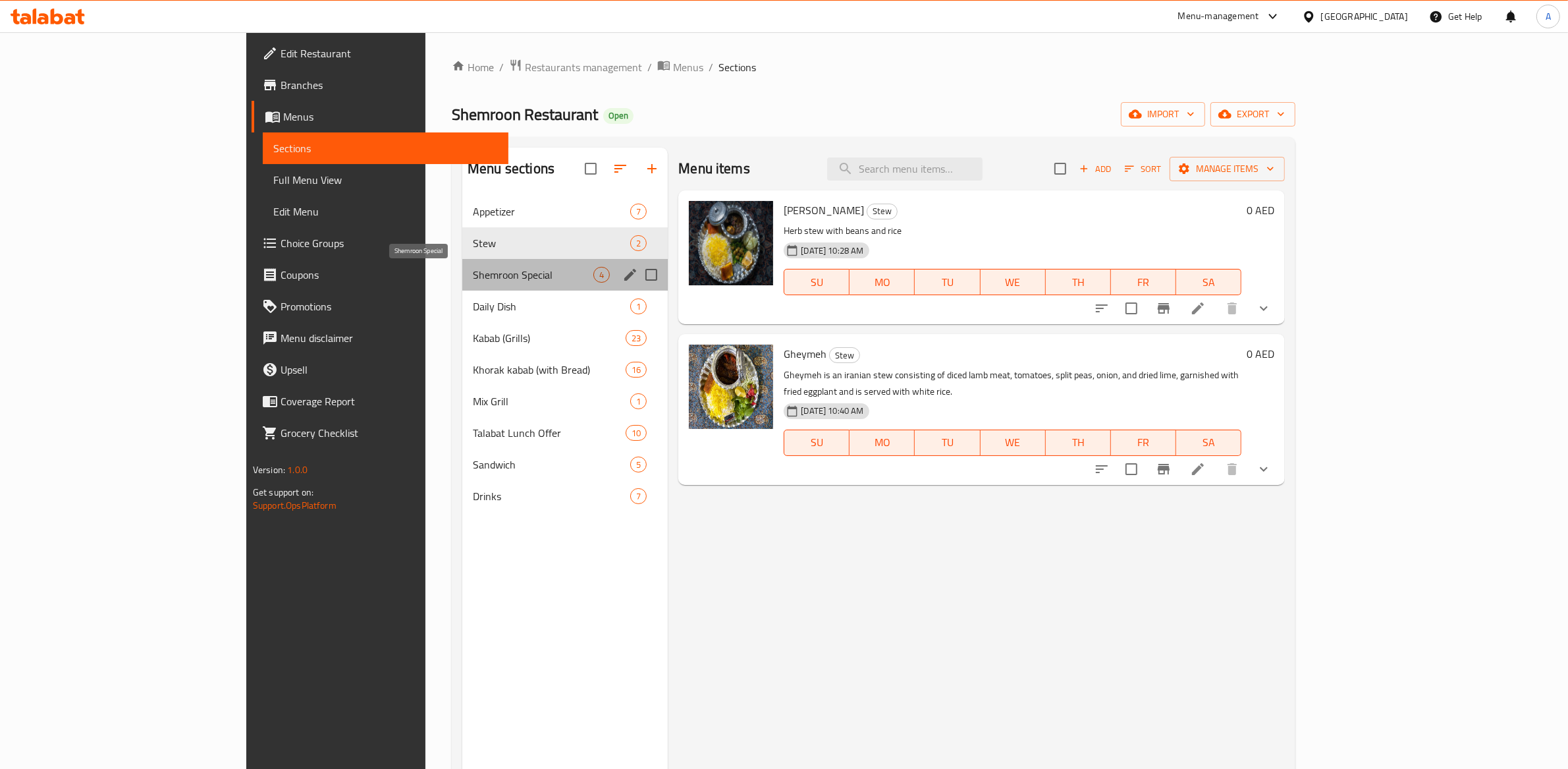
click at [473, 269] on span "Shemroon Special" at bounding box center [533, 275] width 120 height 16
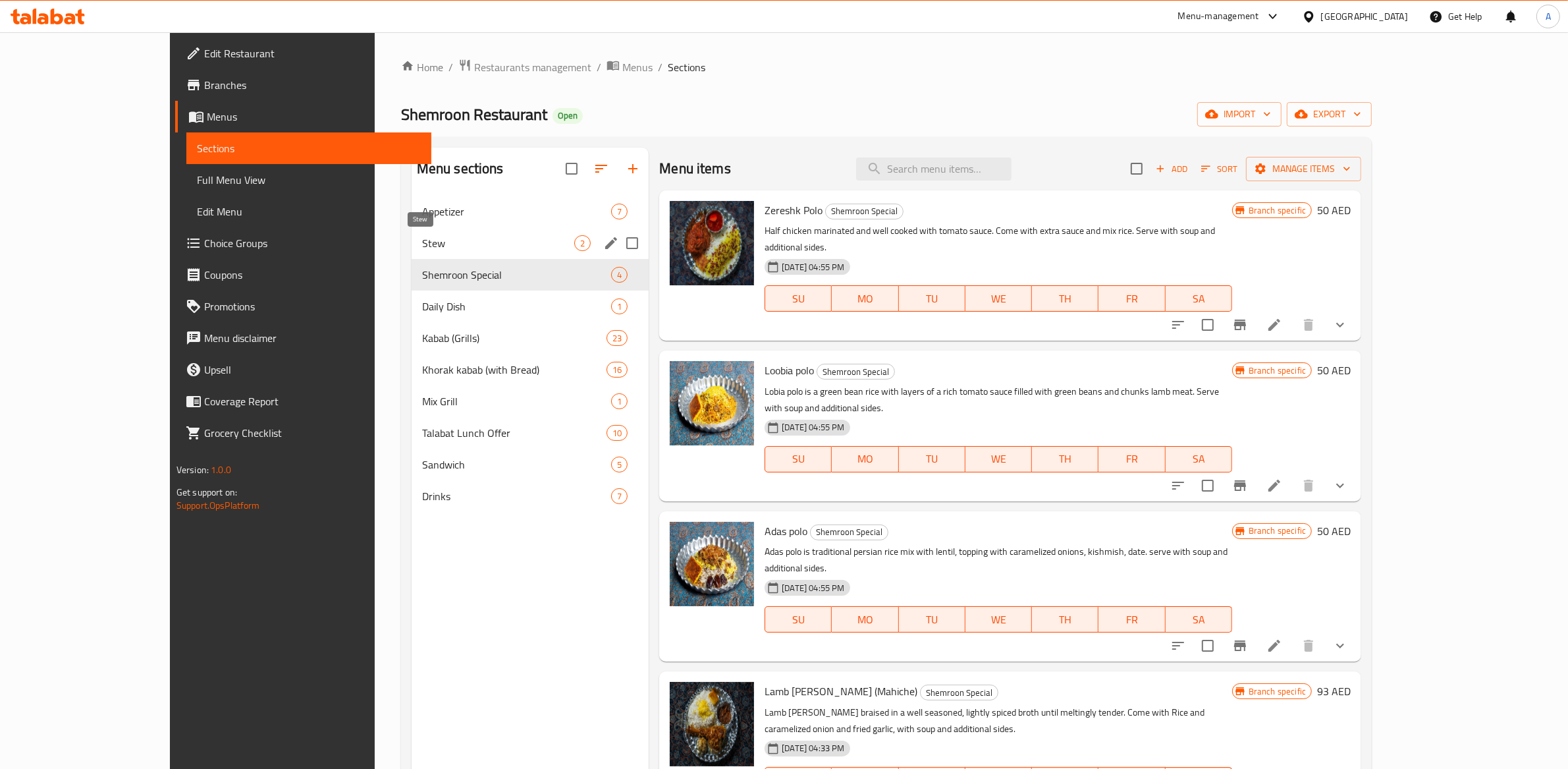
click at [439, 243] on span "Stew" at bounding box center [499, 243] width 153 height 16
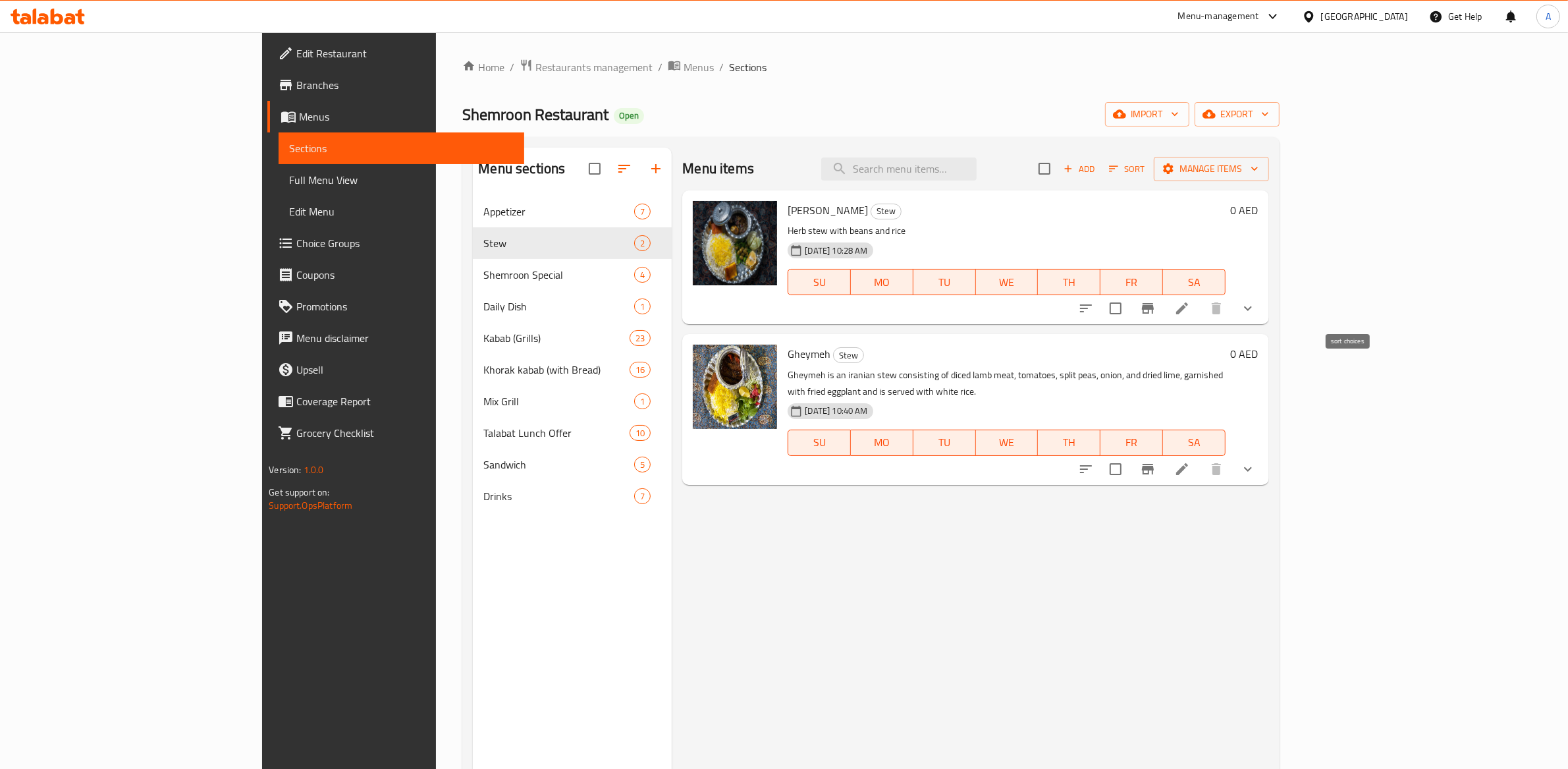
click at [1094, 310] on icon "sort-choices" at bounding box center [1086, 308] width 16 height 16
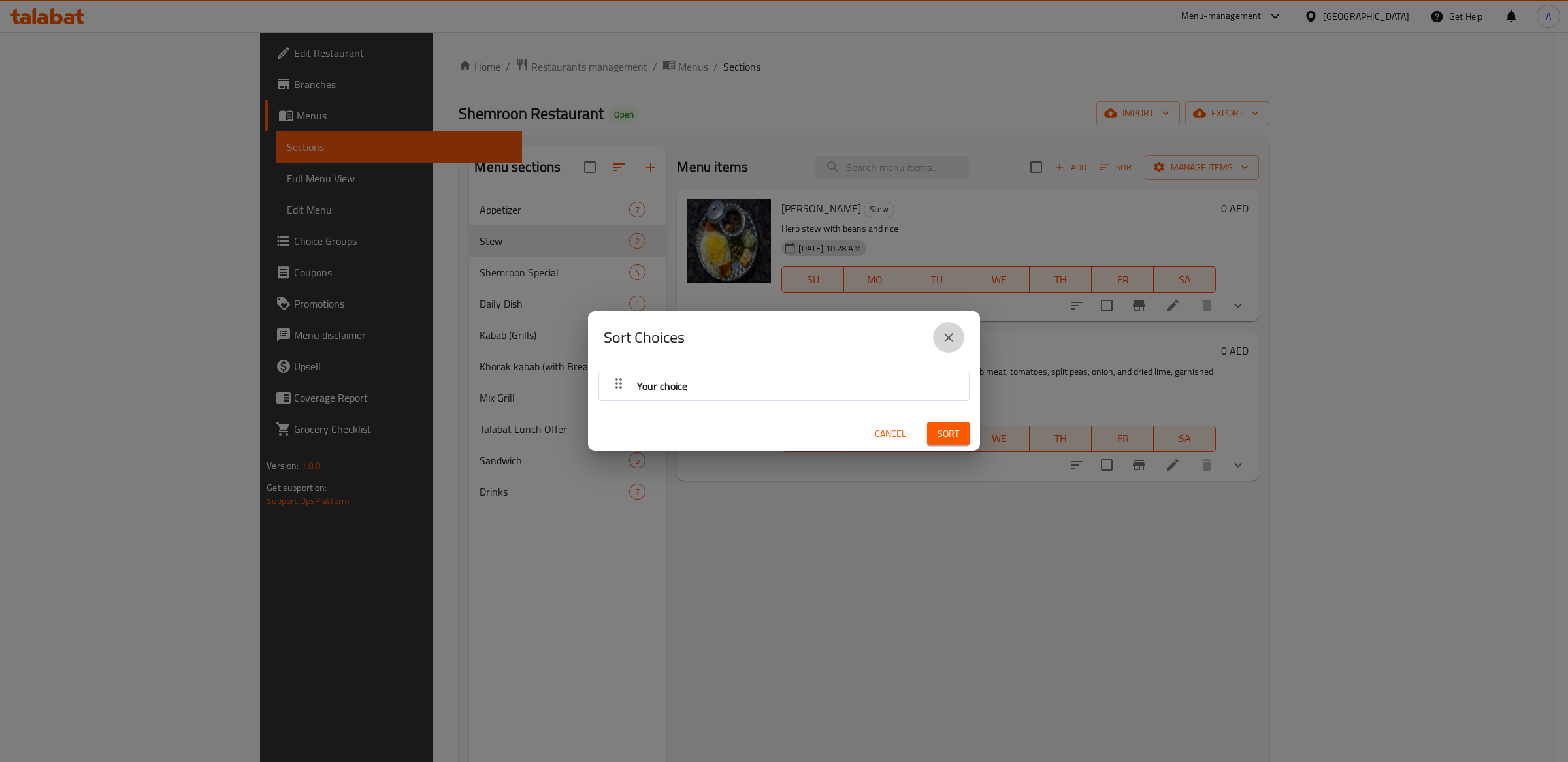
click at [942, 330] on icon "close" at bounding box center [949, 337] width 16 height 16
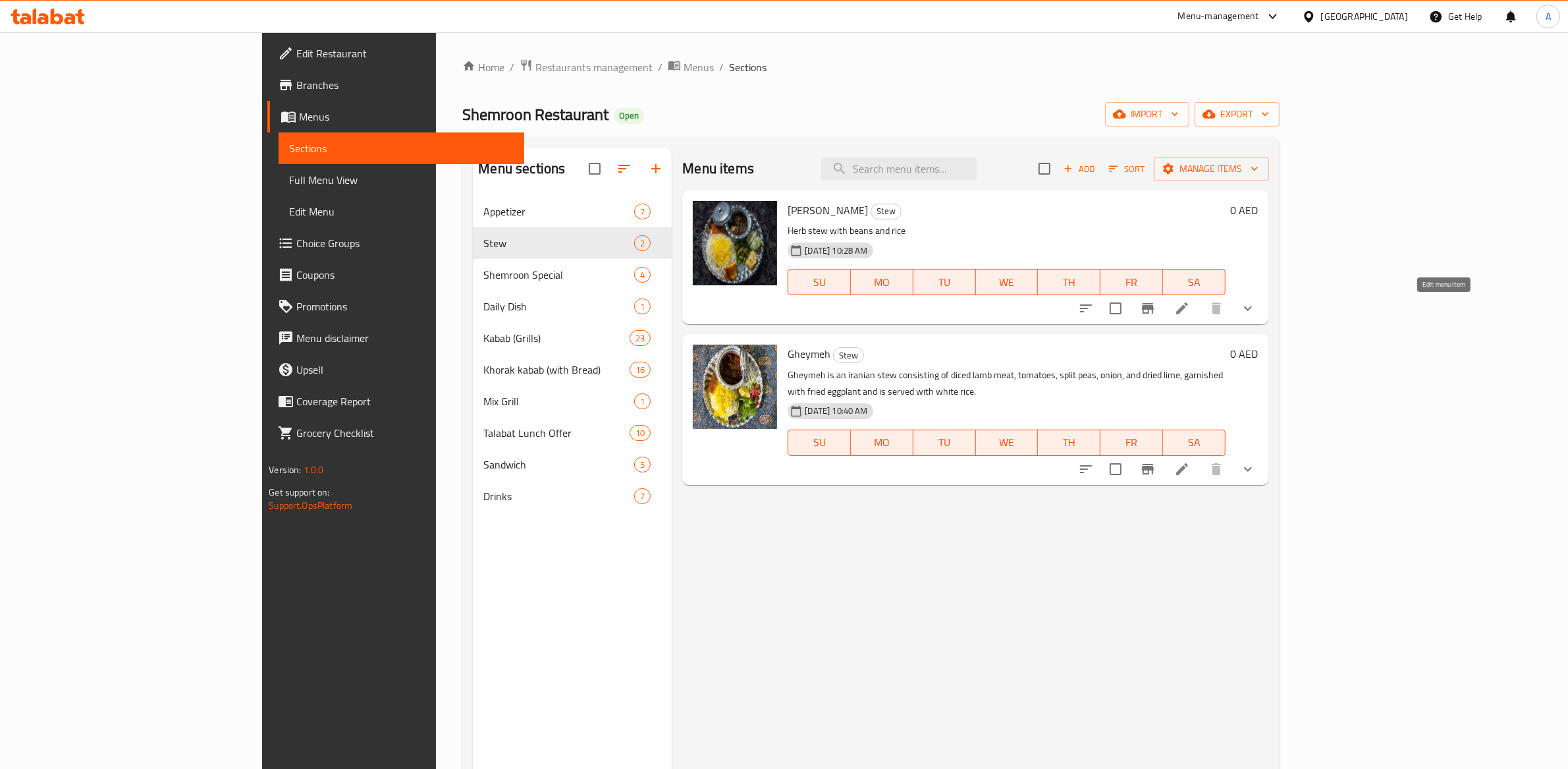
click at [1188, 307] on icon at bounding box center [1182, 308] width 12 height 12
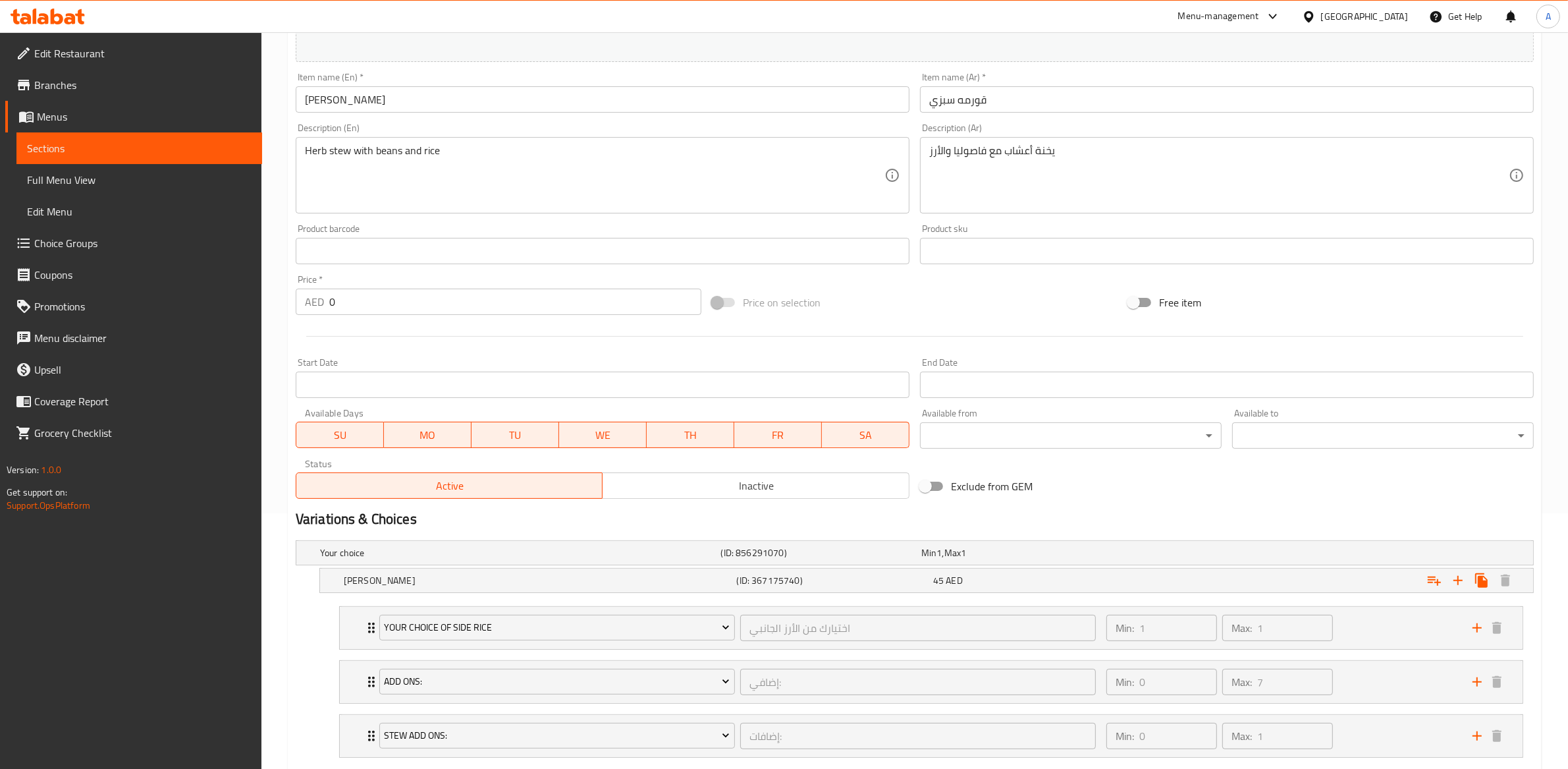
scroll to position [259, 0]
click at [358, 294] on input "0" at bounding box center [516, 299] width 372 height 27
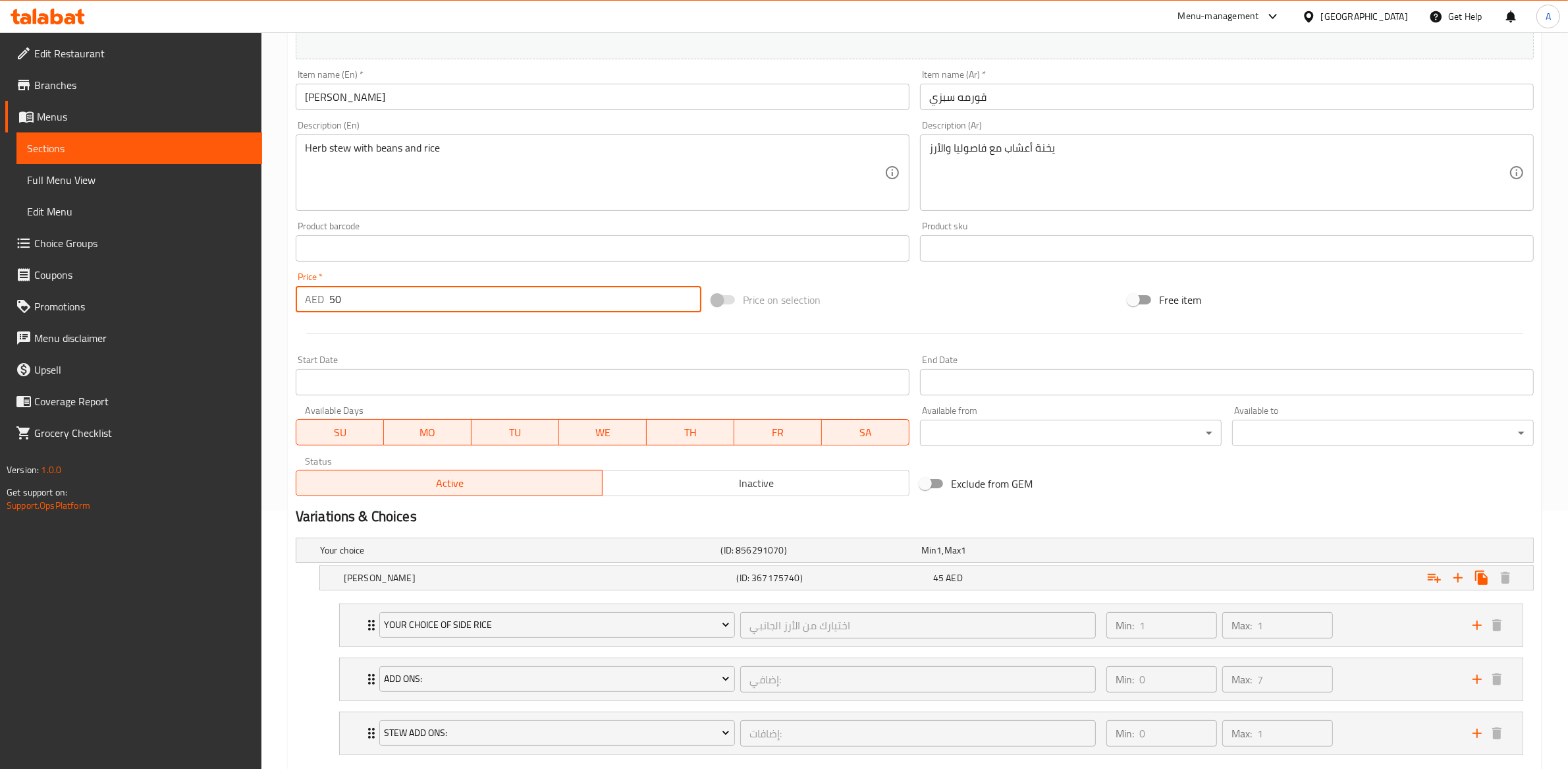
type input "50"
click at [906, 317] on div "Price on selection" at bounding box center [915, 300] width 416 height 36
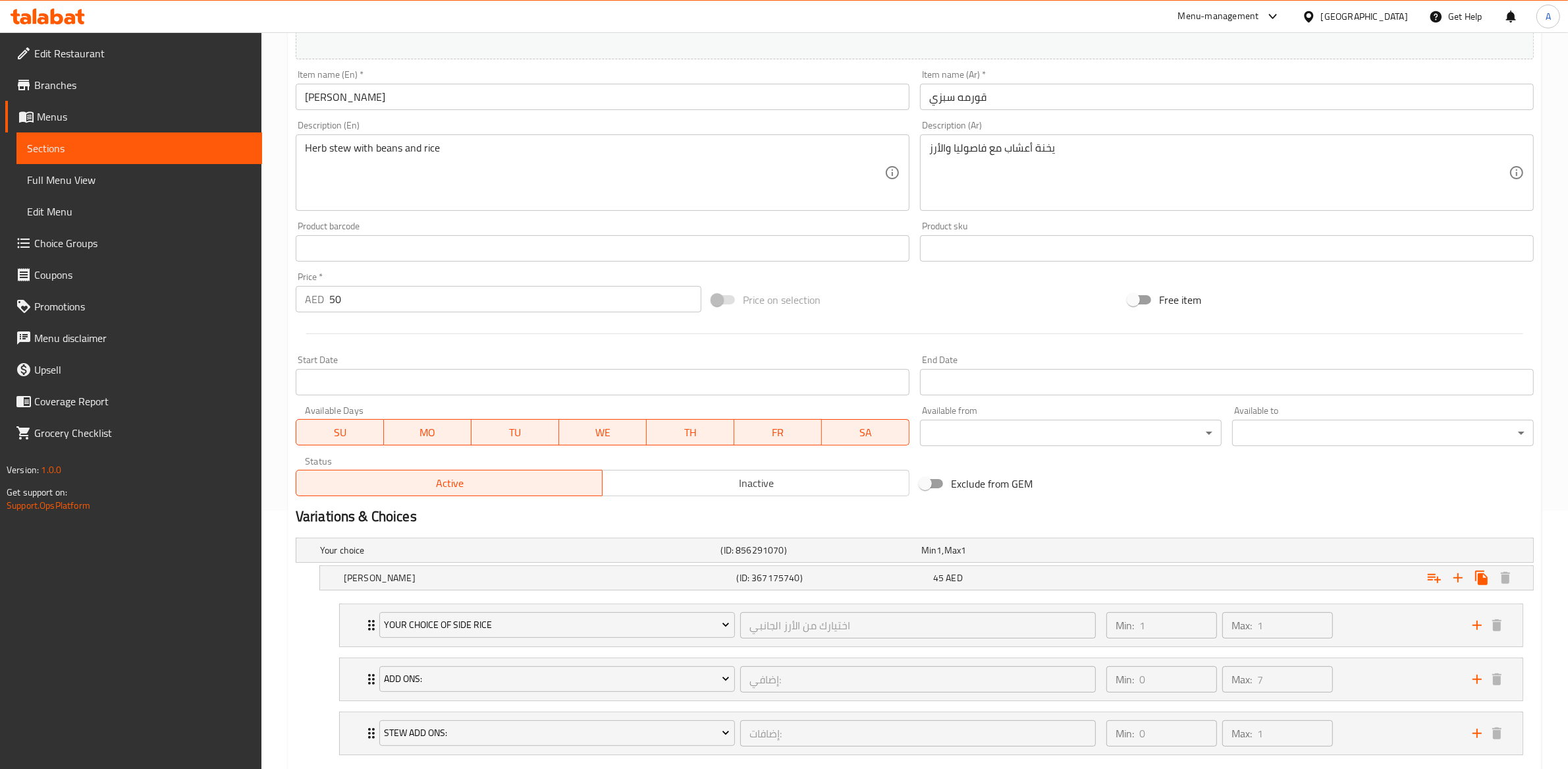
click at [76, 214] on span "Edit Menu" at bounding box center [139, 211] width 225 height 16
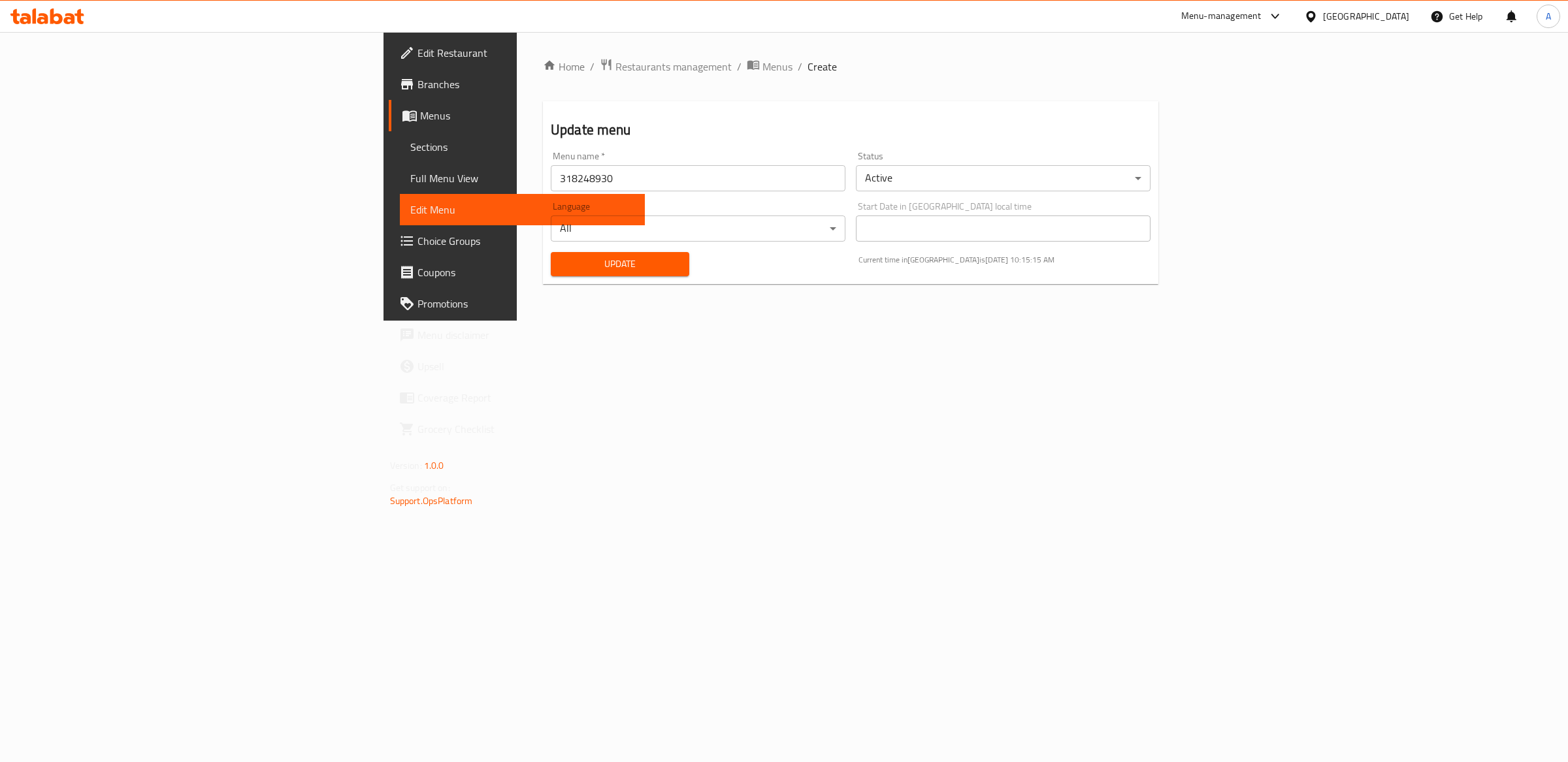
click at [410, 150] on span "Sections" at bounding box center [522, 147] width 225 height 16
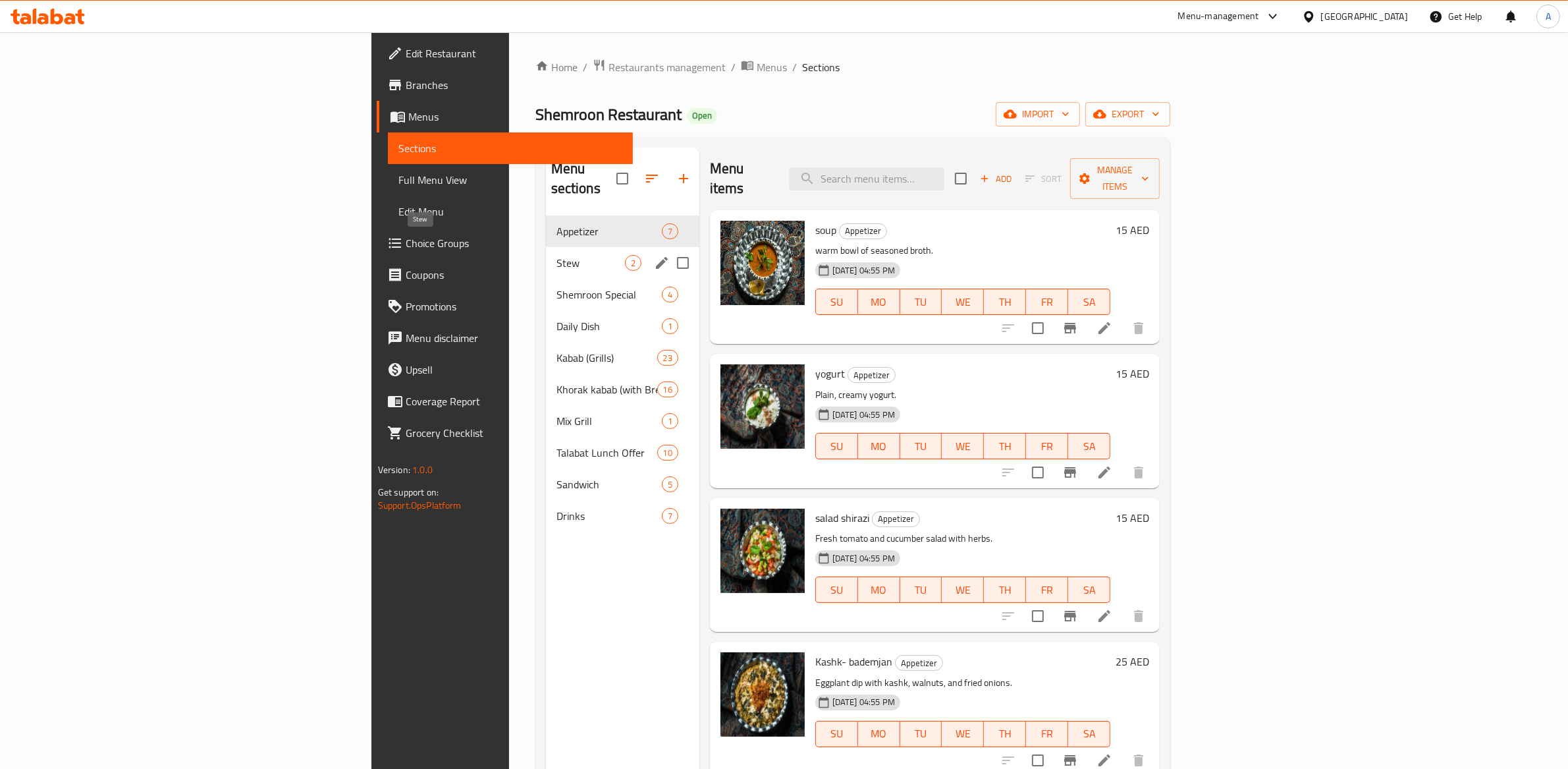
click at [557, 255] on span "Stew" at bounding box center [591, 262] width 69 height 16
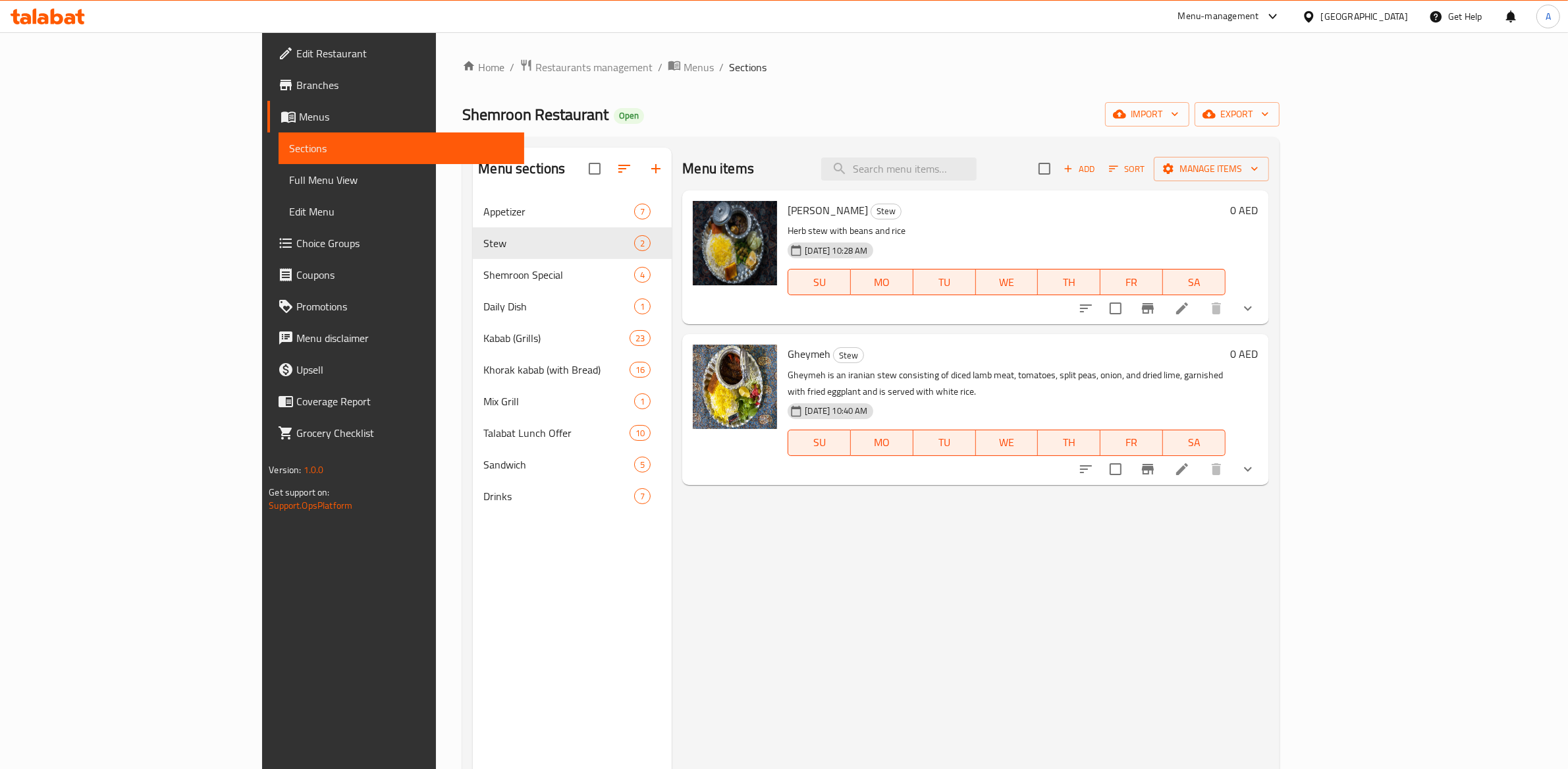
click at [799, 251] on span "[DATE] 10:28 AM" at bounding box center [836, 250] width 73 height 12
click at [834, 251] on div "[DATE] 10:28 AM" at bounding box center [838, 250] width 112 height 27
click at [1056, 246] on div "[DATE] 10:28 AM SU MO TU WE TH FR SA" at bounding box center [1006, 272] width 448 height 71
click at [1171, 245] on div "[DATE] 10:28 AM SU MO TU WE TH FR SA" at bounding box center [1006, 272] width 448 height 71
click at [1171, 244] on div "[DATE] 10:28 AM SU MO TU WE TH FR SA" at bounding box center [1006, 272] width 448 height 71
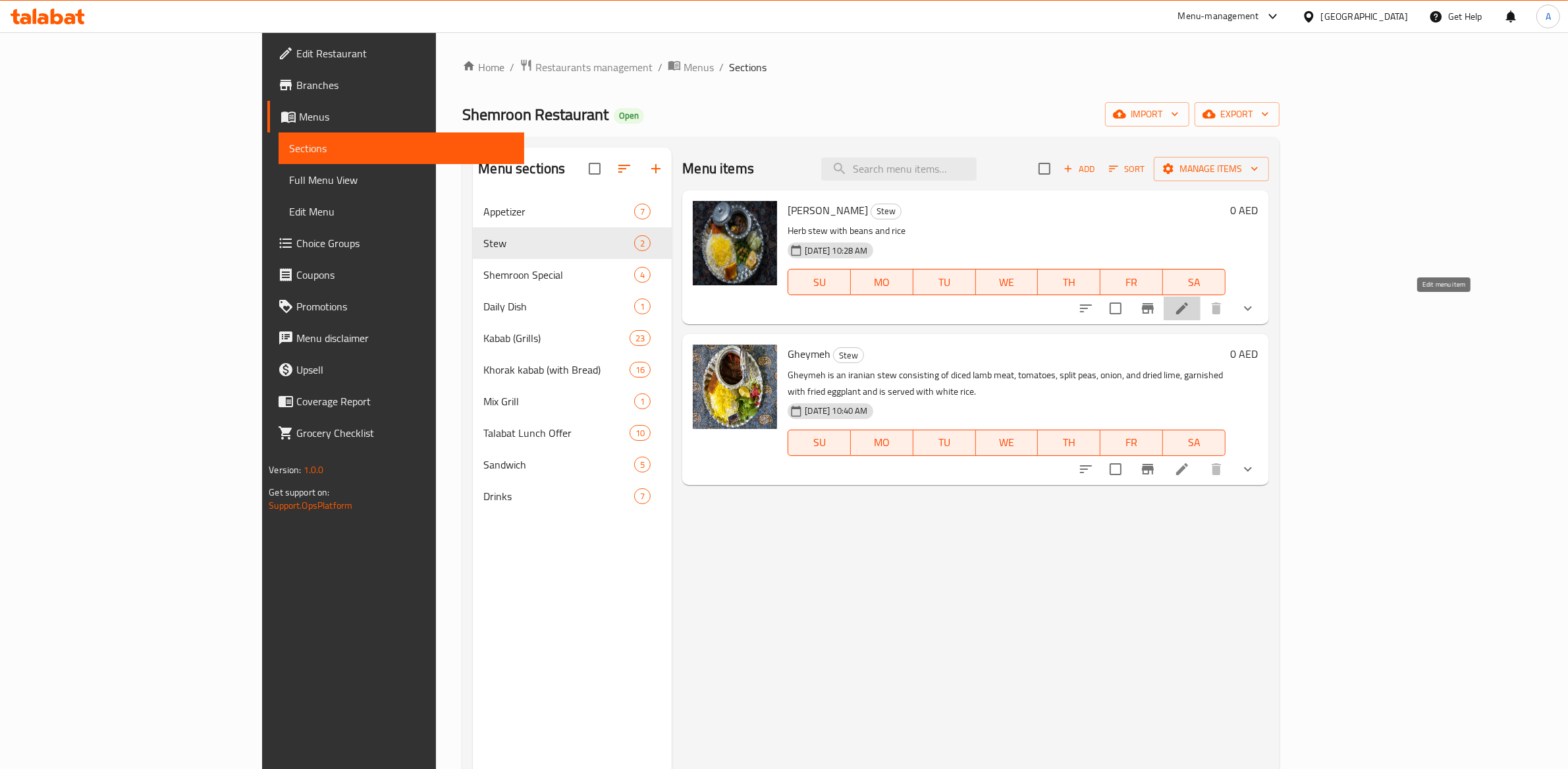
click at [1190, 315] on icon at bounding box center [1182, 308] width 16 height 16
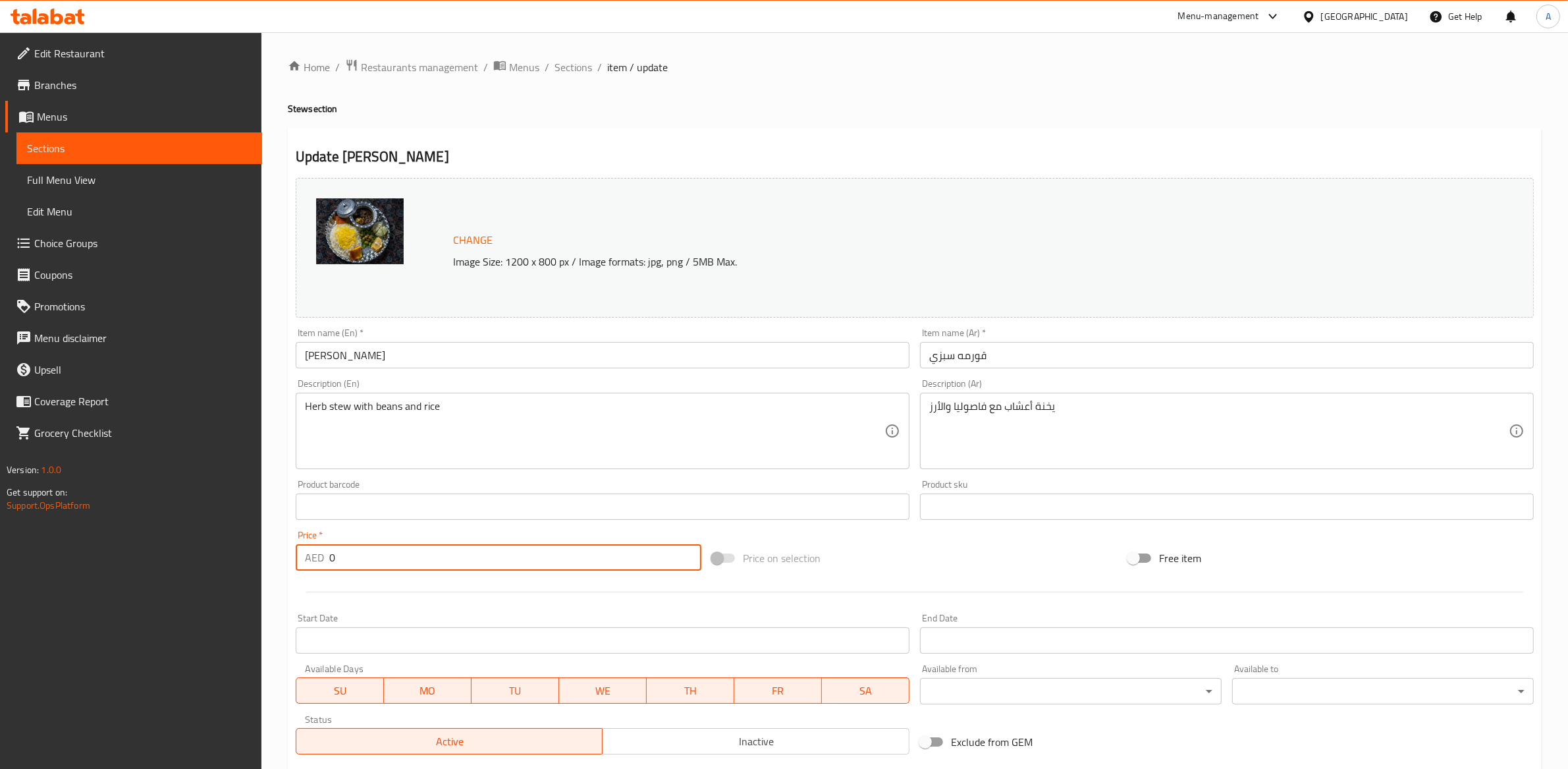
drag, startPoint x: 345, startPoint y: 557, endPoint x: 326, endPoint y: 554, distance: 19.2
click at [324, 555] on div "AED 0 Price *" at bounding box center [499, 557] width 406 height 27
type input "50"
click at [919, 537] on div "Change Image Size: 1200 x 800 px / Image formats: jpg, png / 5MB Max. Item name…" at bounding box center [914, 466] width 1248 height 587
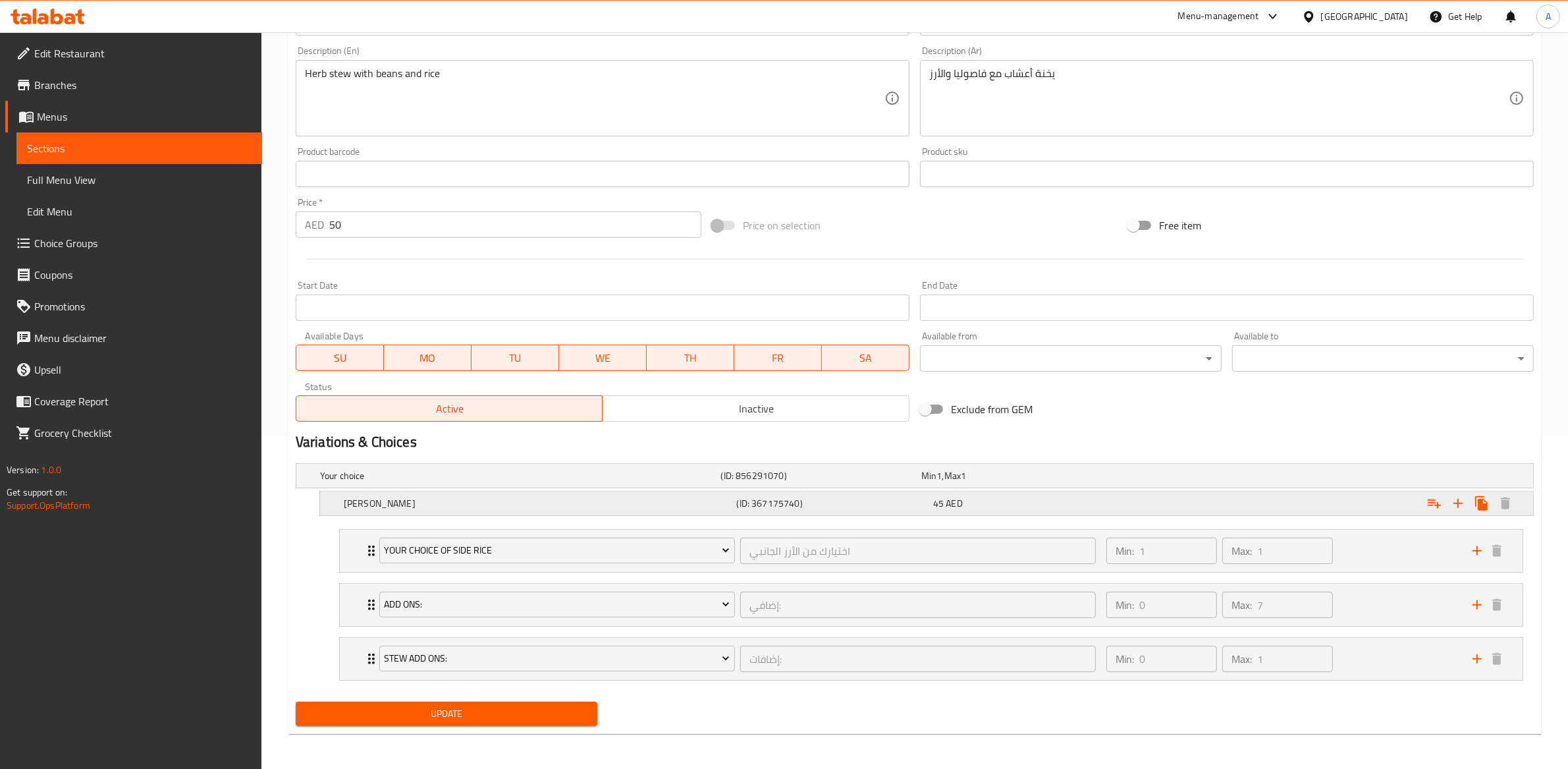
scroll to position [336, 0]
click at [431, 715] on span "Update" at bounding box center [447, 712] width 281 height 17
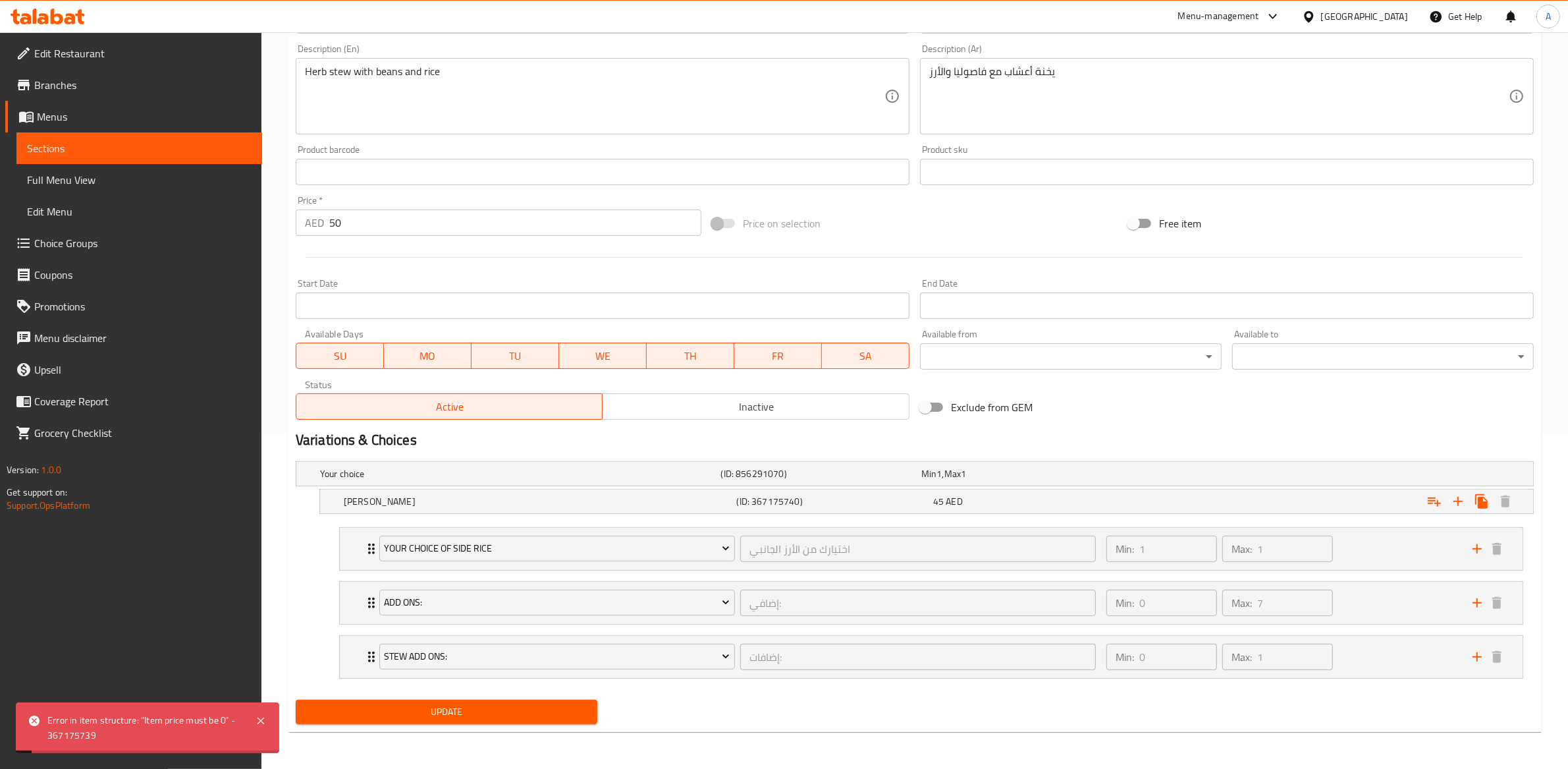
click at [431, 714] on span "Update" at bounding box center [447, 712] width 281 height 17
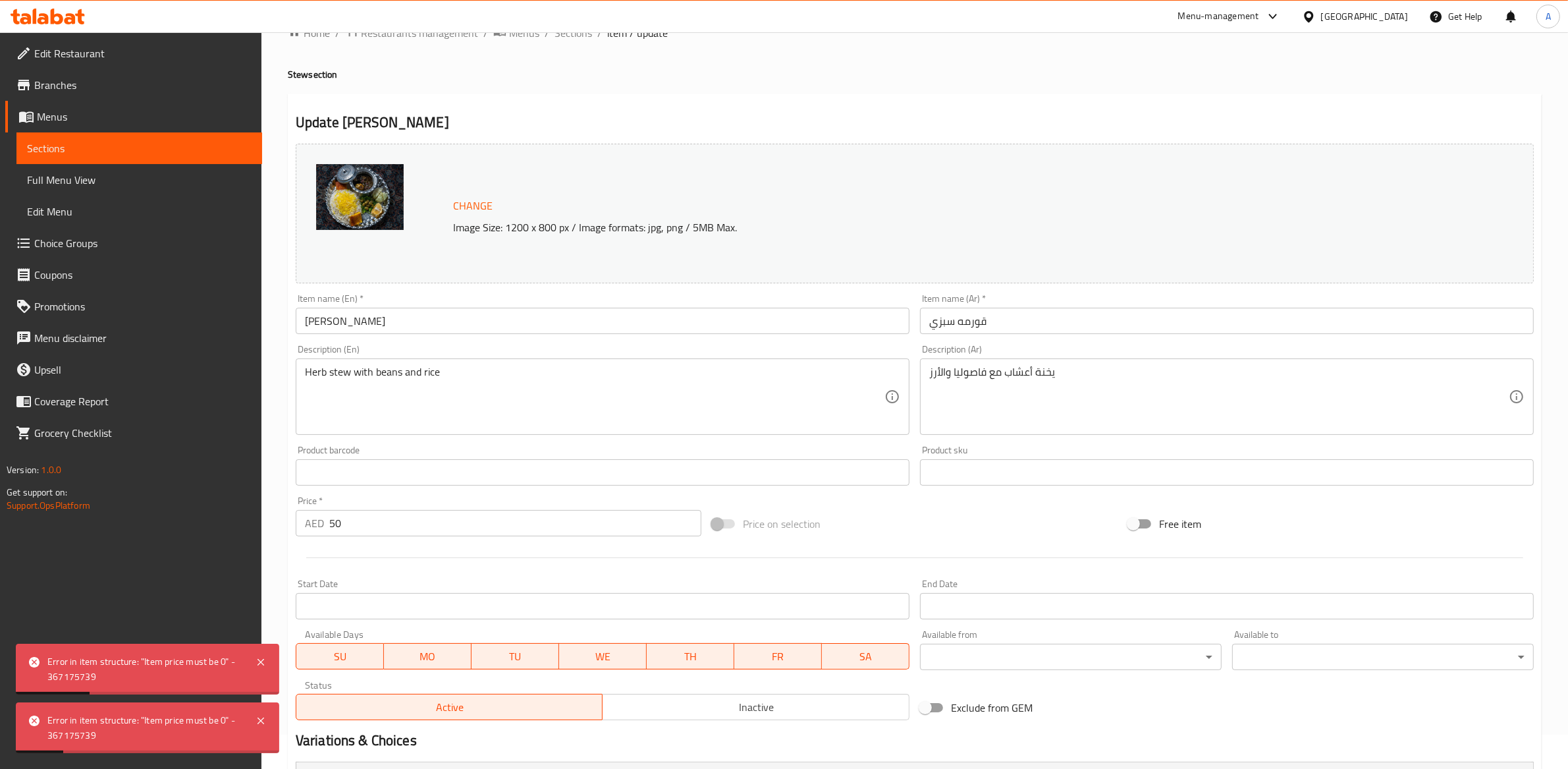
scroll to position [0, 0]
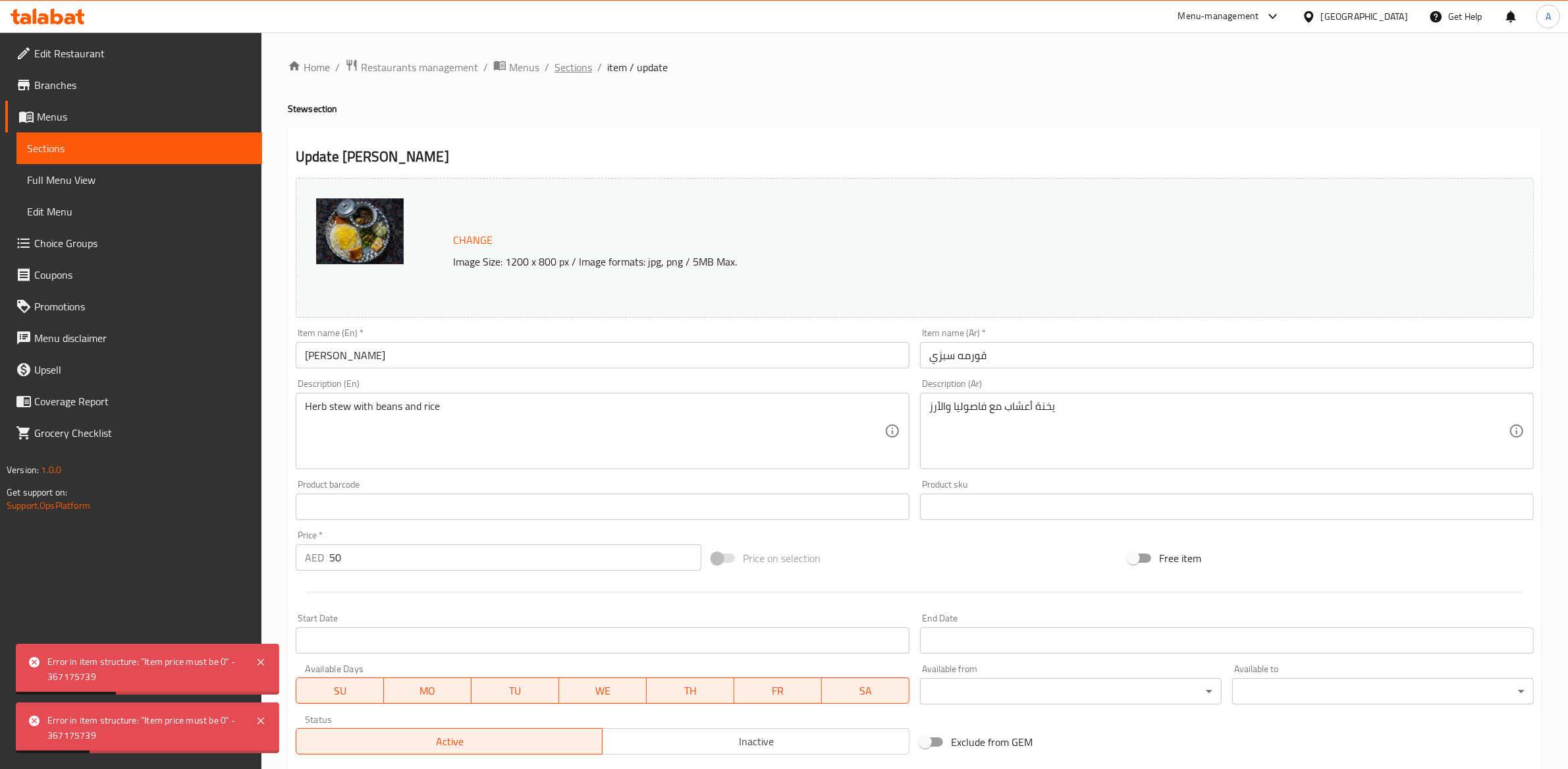
click at [560, 71] on span "Sections" at bounding box center [573, 67] width 37 height 16
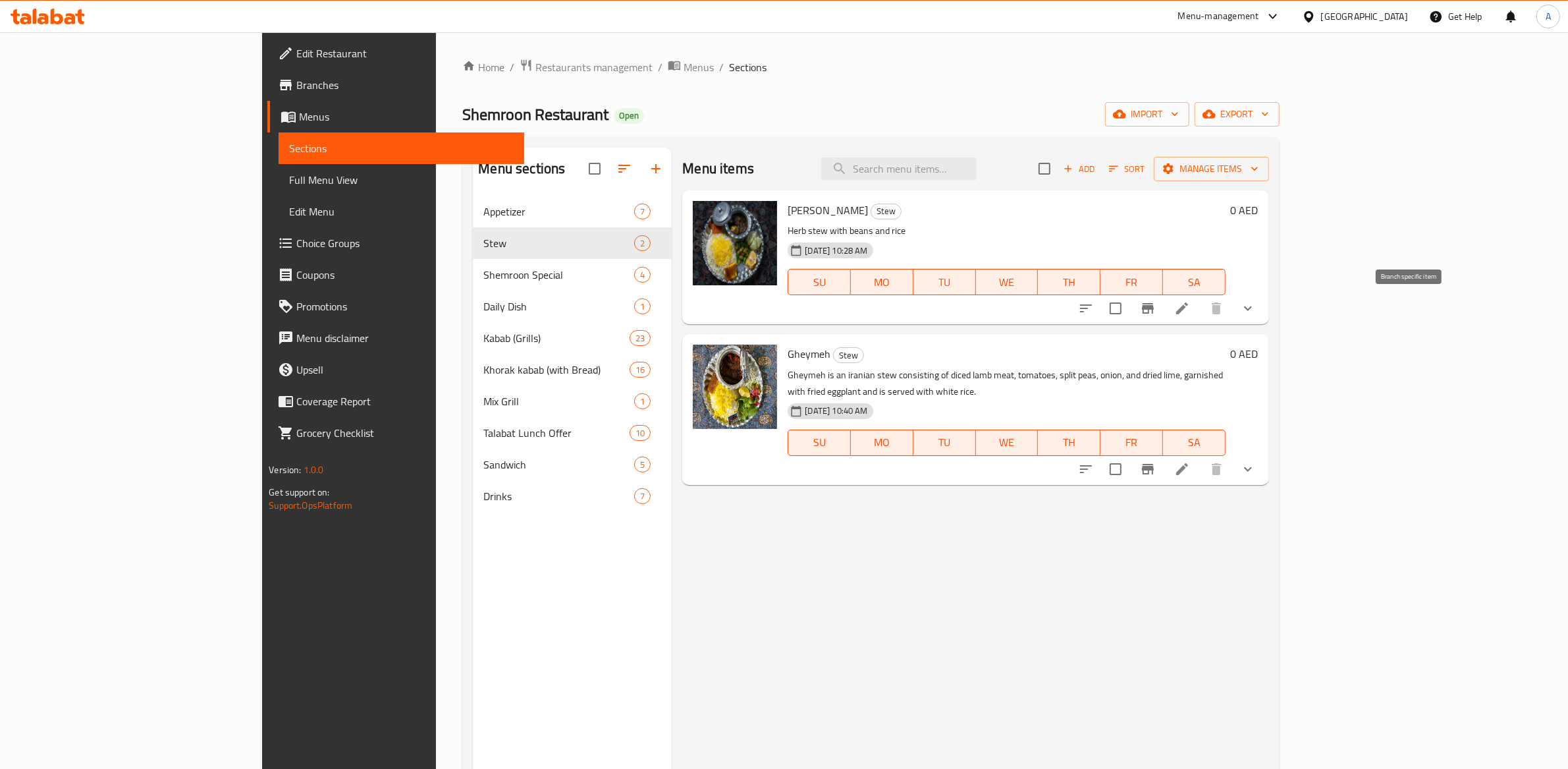
click at [1156, 311] on icon "Branch-specific-item" at bounding box center [1148, 308] width 16 height 16
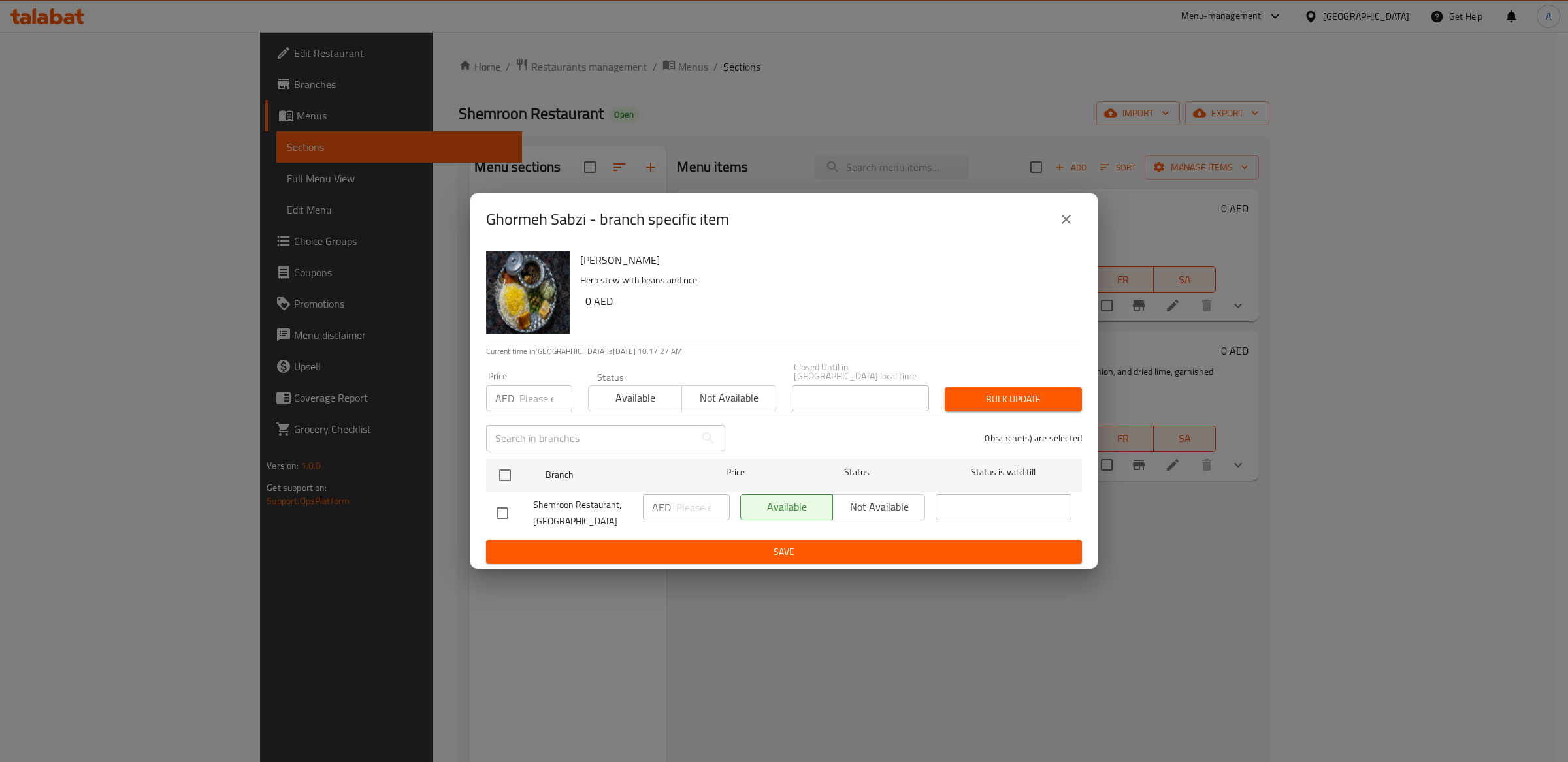
click at [1069, 212] on icon "close" at bounding box center [1066, 219] width 16 height 16
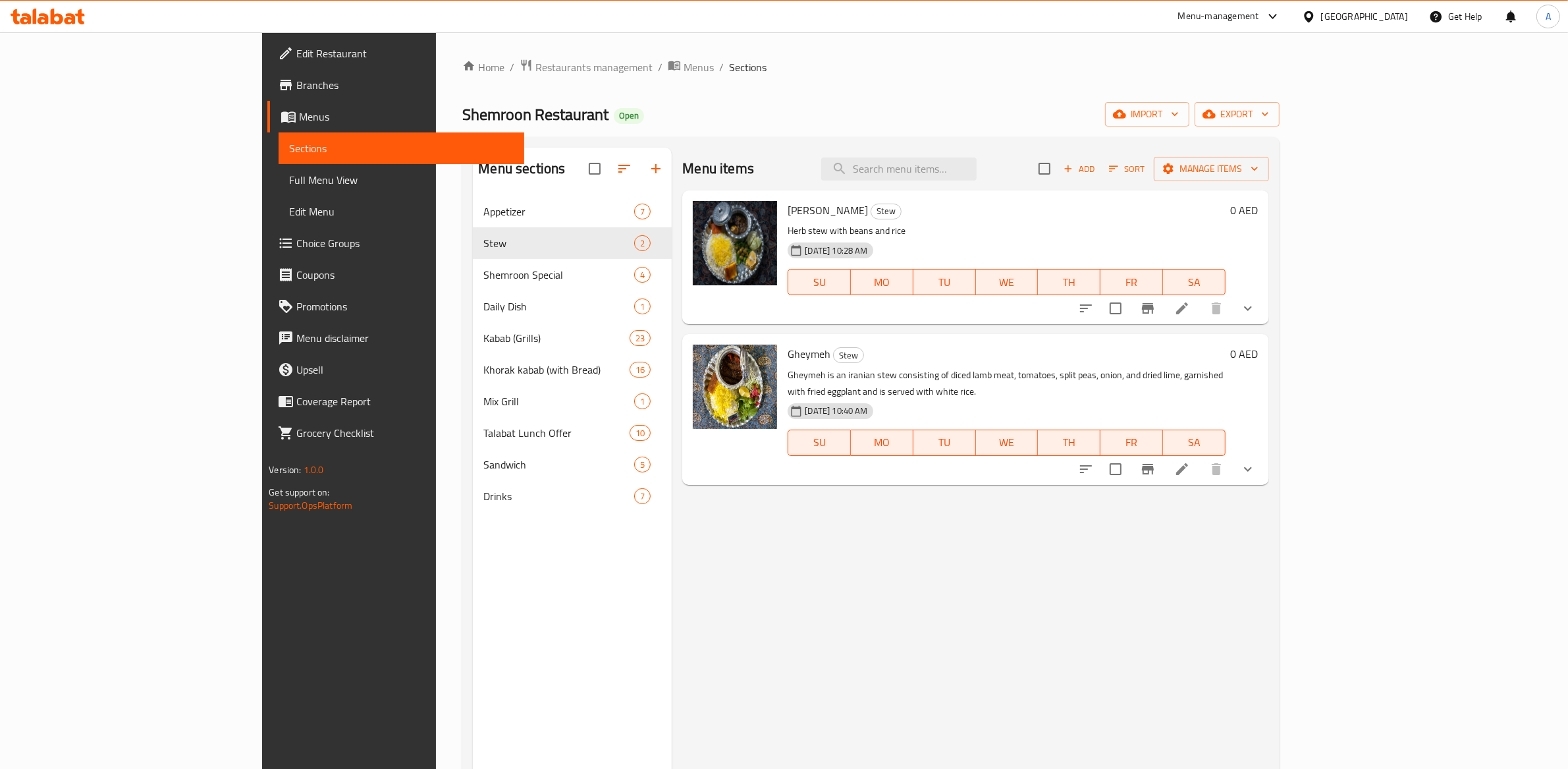
click at [788, 520] on div "Menu items Add Sort Manage items Ghormeh Sabzi Stew Herb stew with beans and ri…" at bounding box center [970, 532] width 596 height 769
click at [297, 58] on span "Edit Restaurant" at bounding box center [405, 53] width 217 height 16
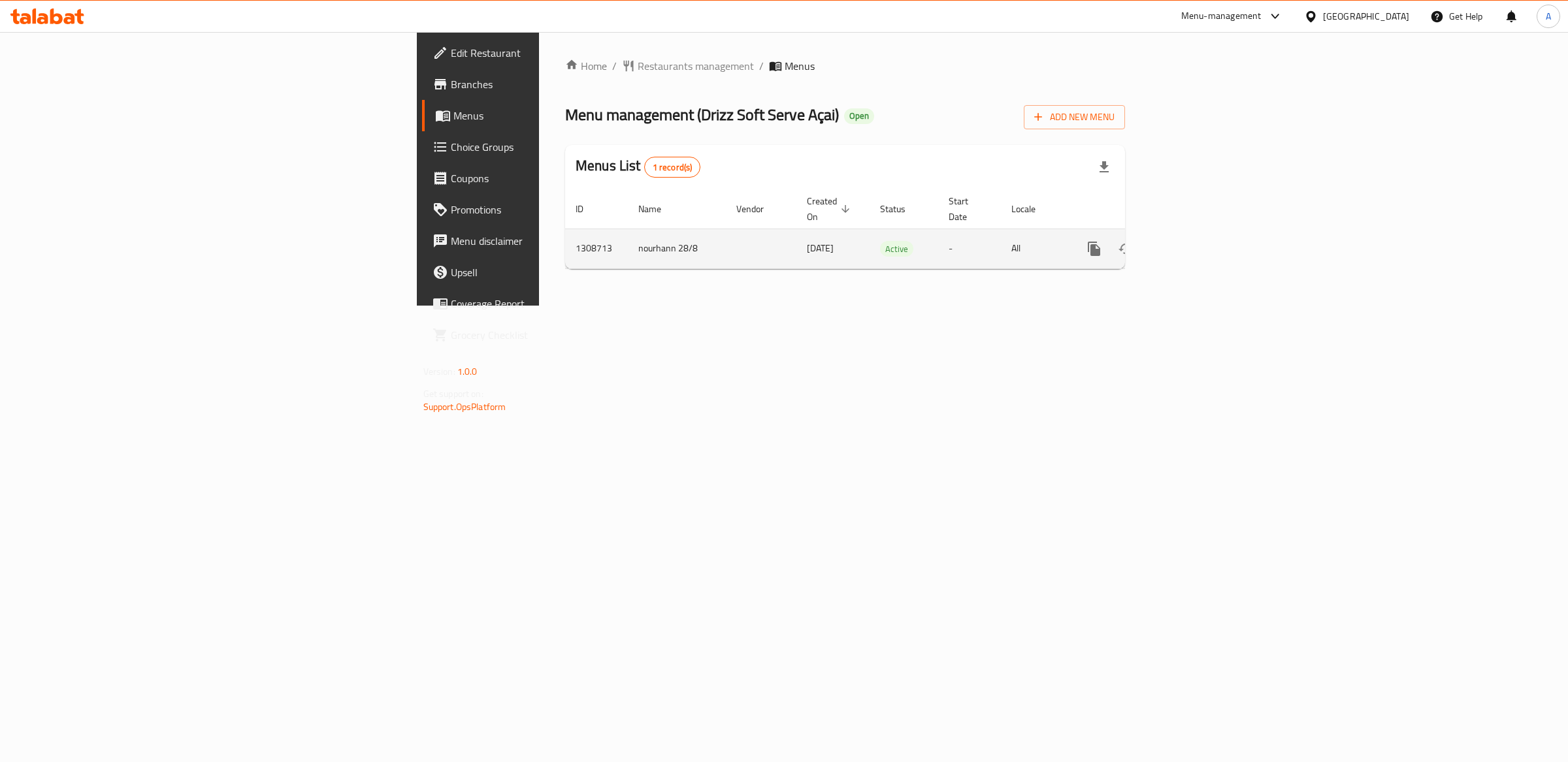
click at [1196, 241] on icon "enhanced table" at bounding box center [1188, 249] width 16 height 16
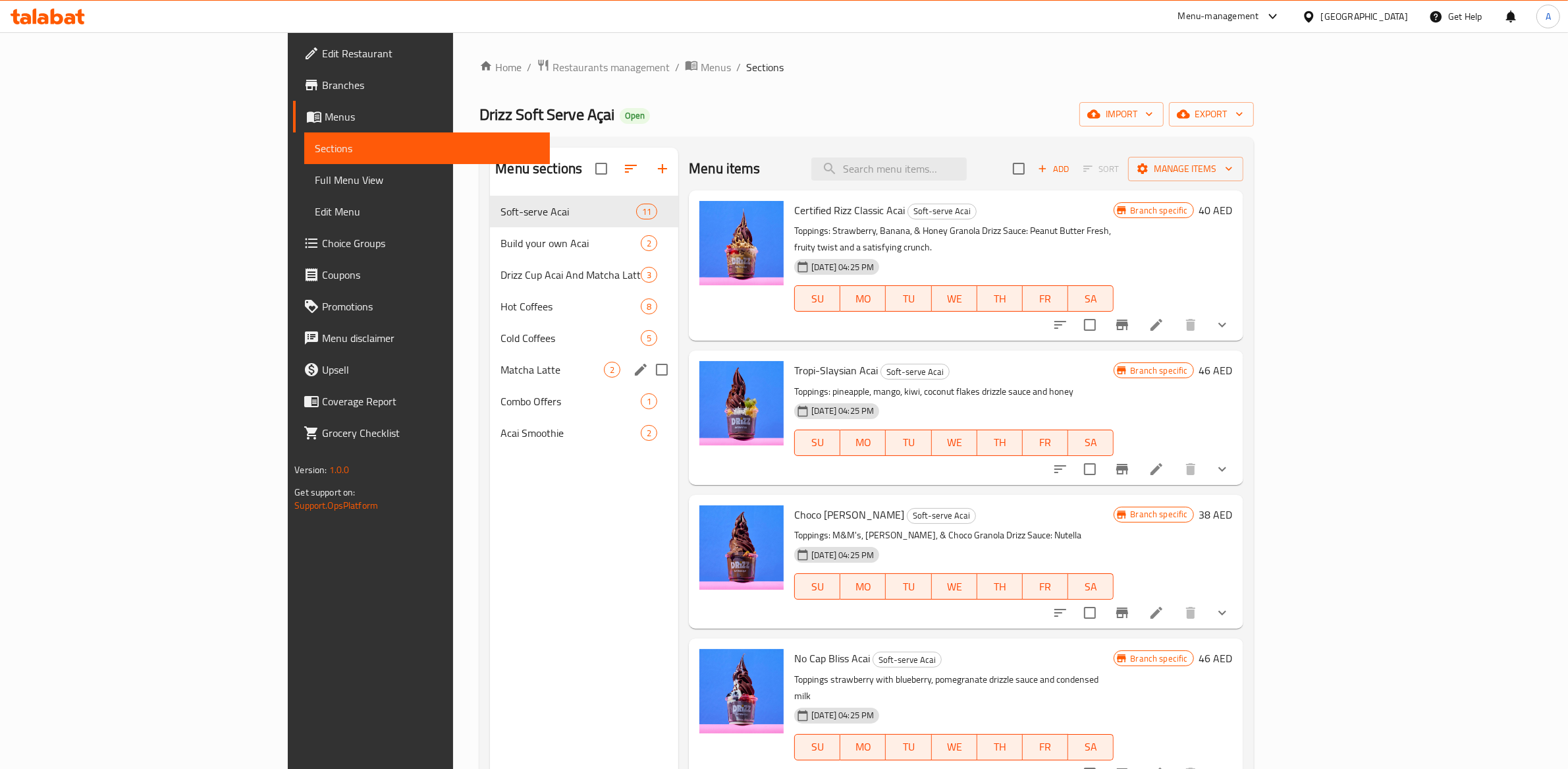
click at [490, 381] on div "Matcha Latte 2" at bounding box center [584, 369] width 188 height 31
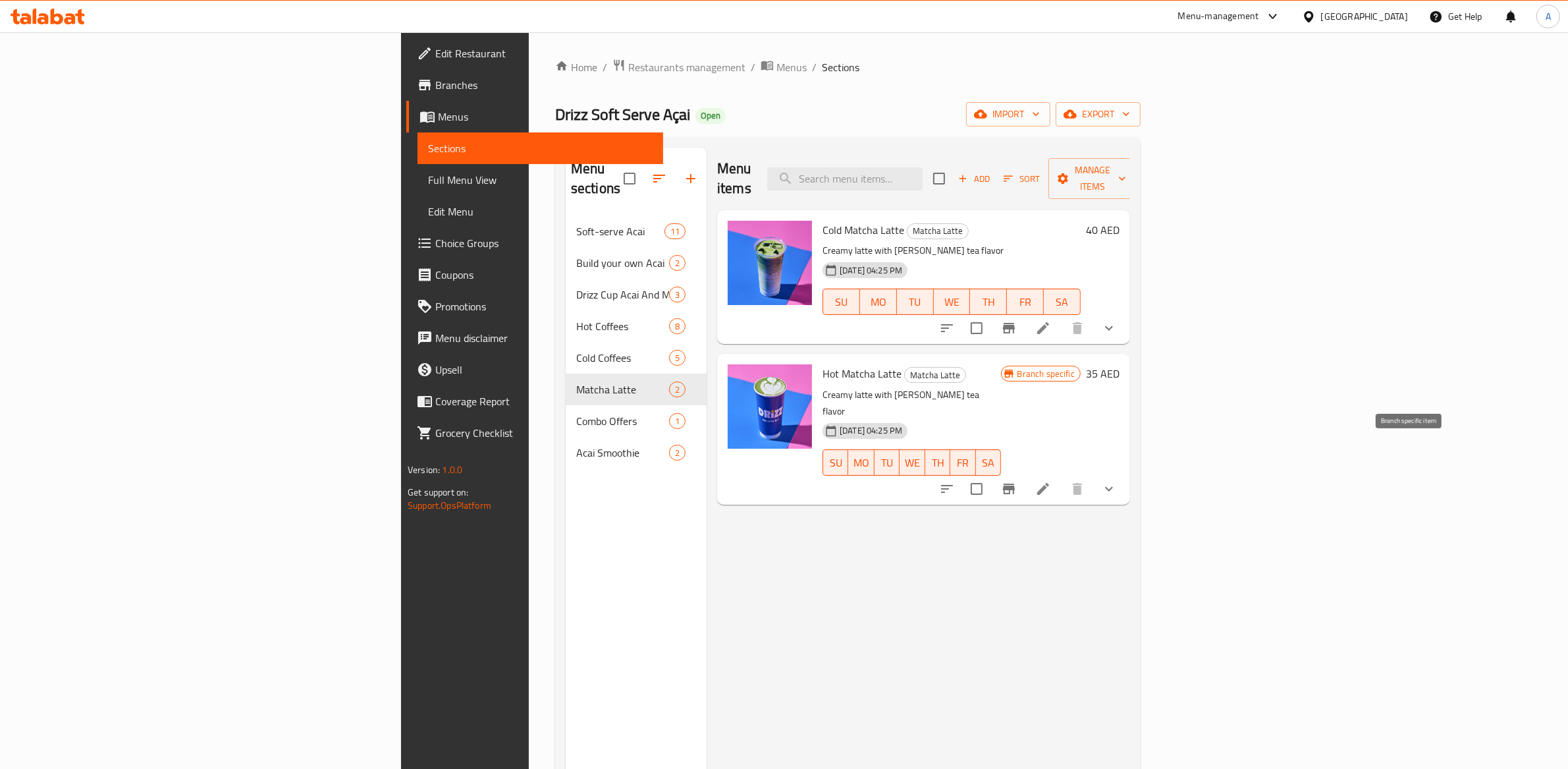
click at [1015, 484] on icon "Branch-specific-item" at bounding box center [1009, 489] width 12 height 11
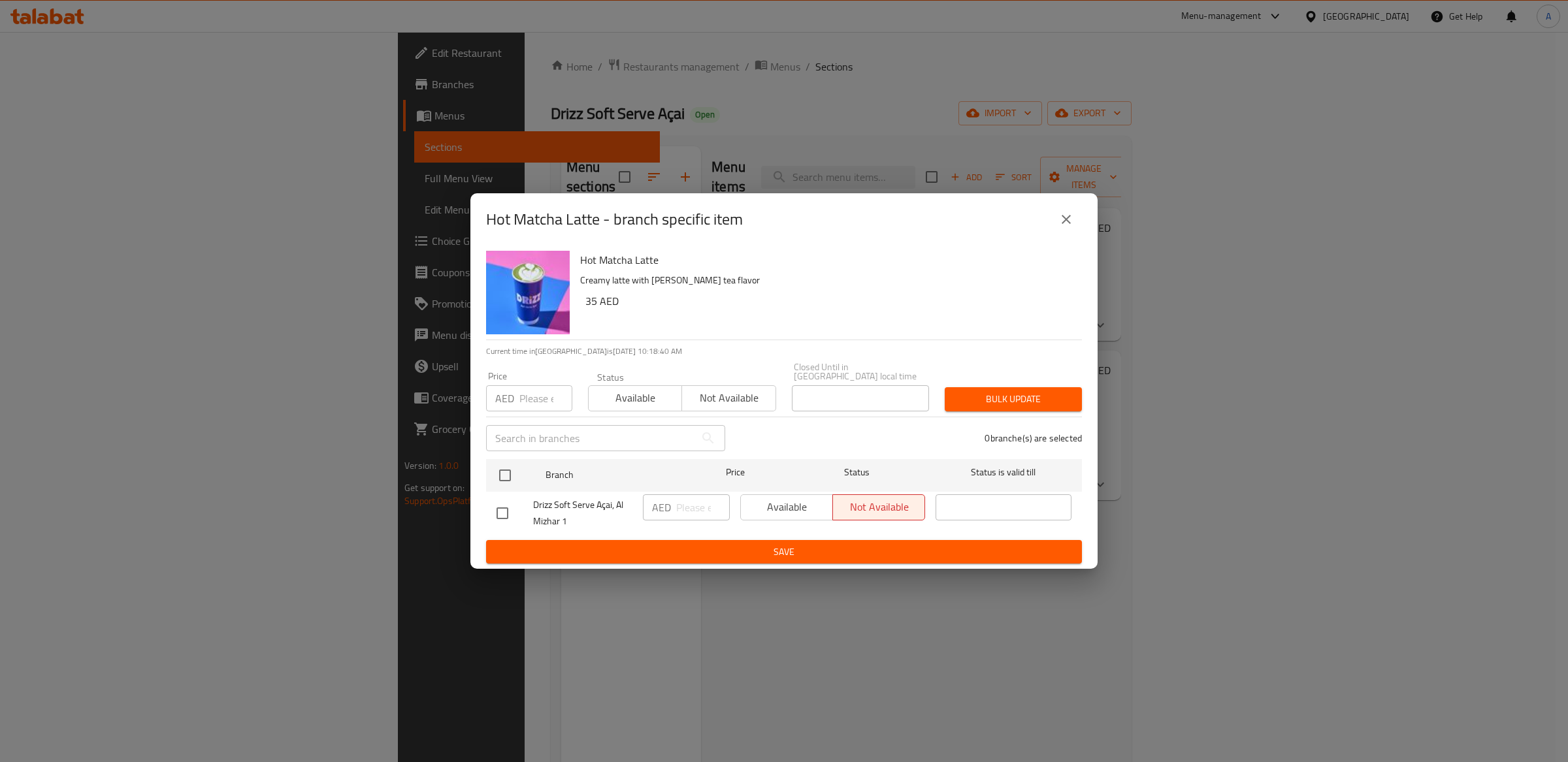
click at [785, 506] on div "Available Not available" at bounding box center [833, 507] width 185 height 26
click at [874, 507] on div "Available Not available" at bounding box center [833, 507] width 185 height 26
click at [504, 519] on input "checkbox" at bounding box center [502, 513] width 27 height 27
checkbox input "true"
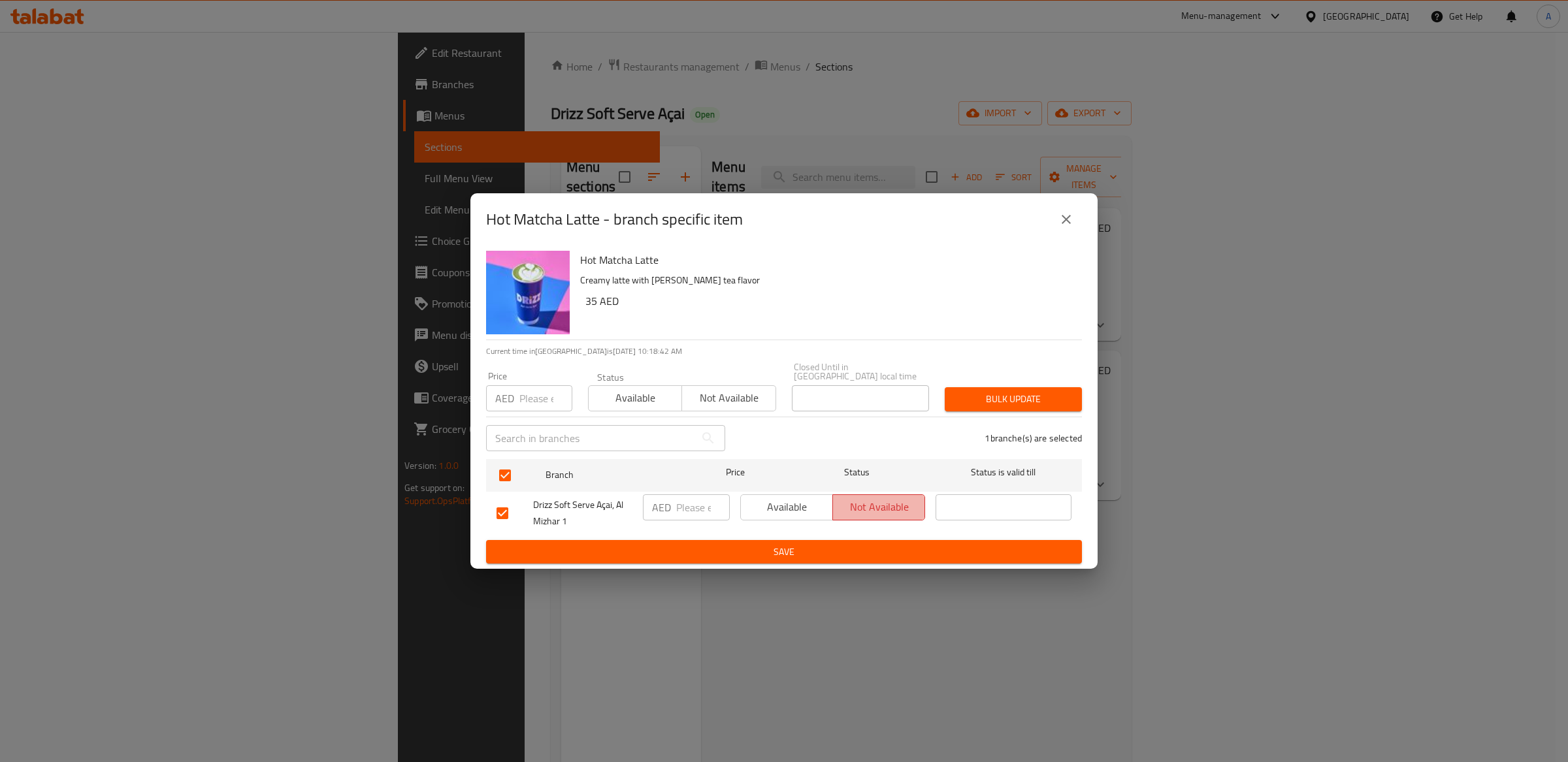
click at [880, 517] on button "Not available" at bounding box center [878, 507] width 93 height 26
click at [911, 510] on span "Not available" at bounding box center [879, 506] width 82 height 19
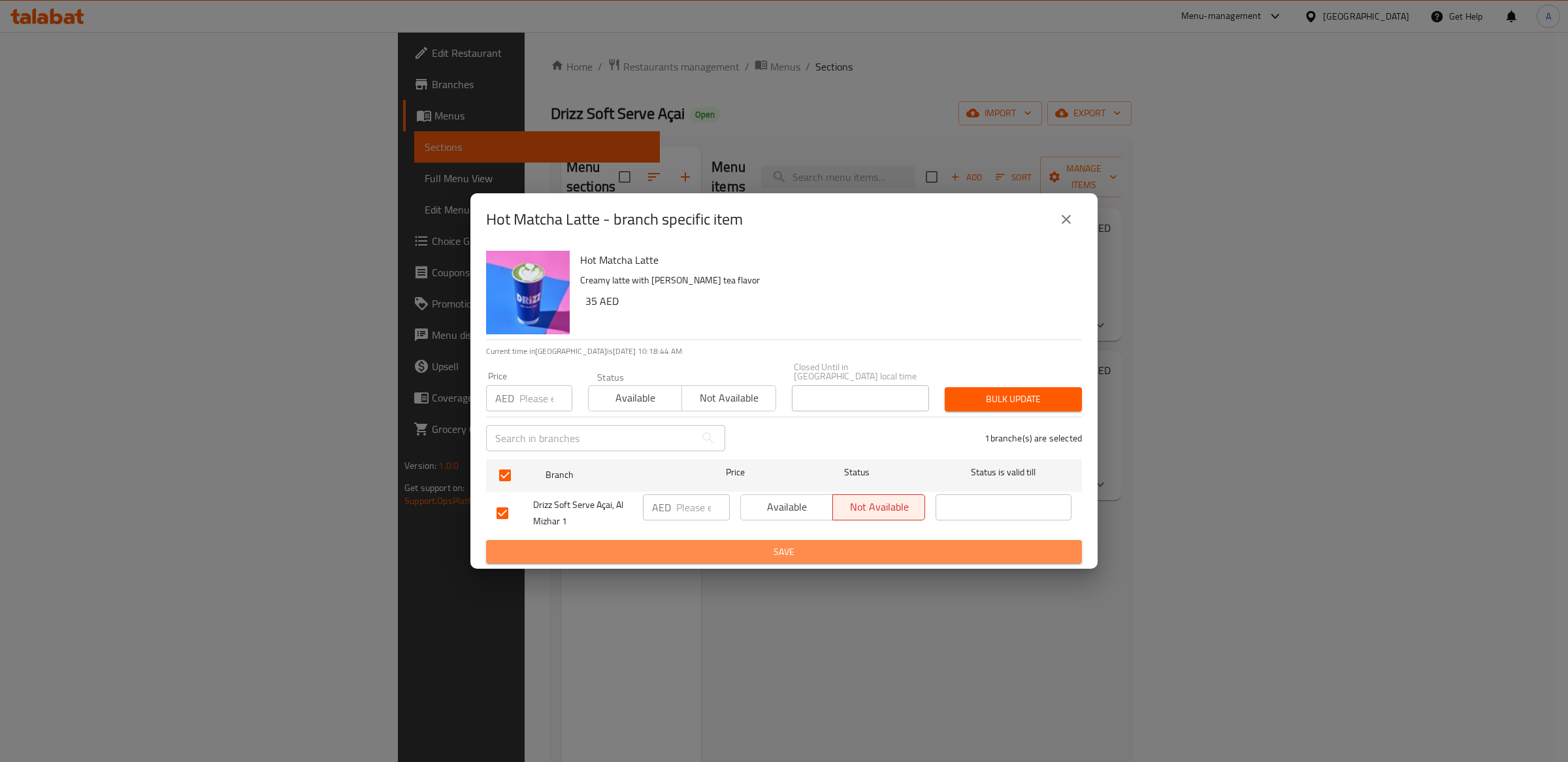
click at [845, 556] on span "Save" at bounding box center [784, 552] width 575 height 17
